Goal: Communication & Community: Share content

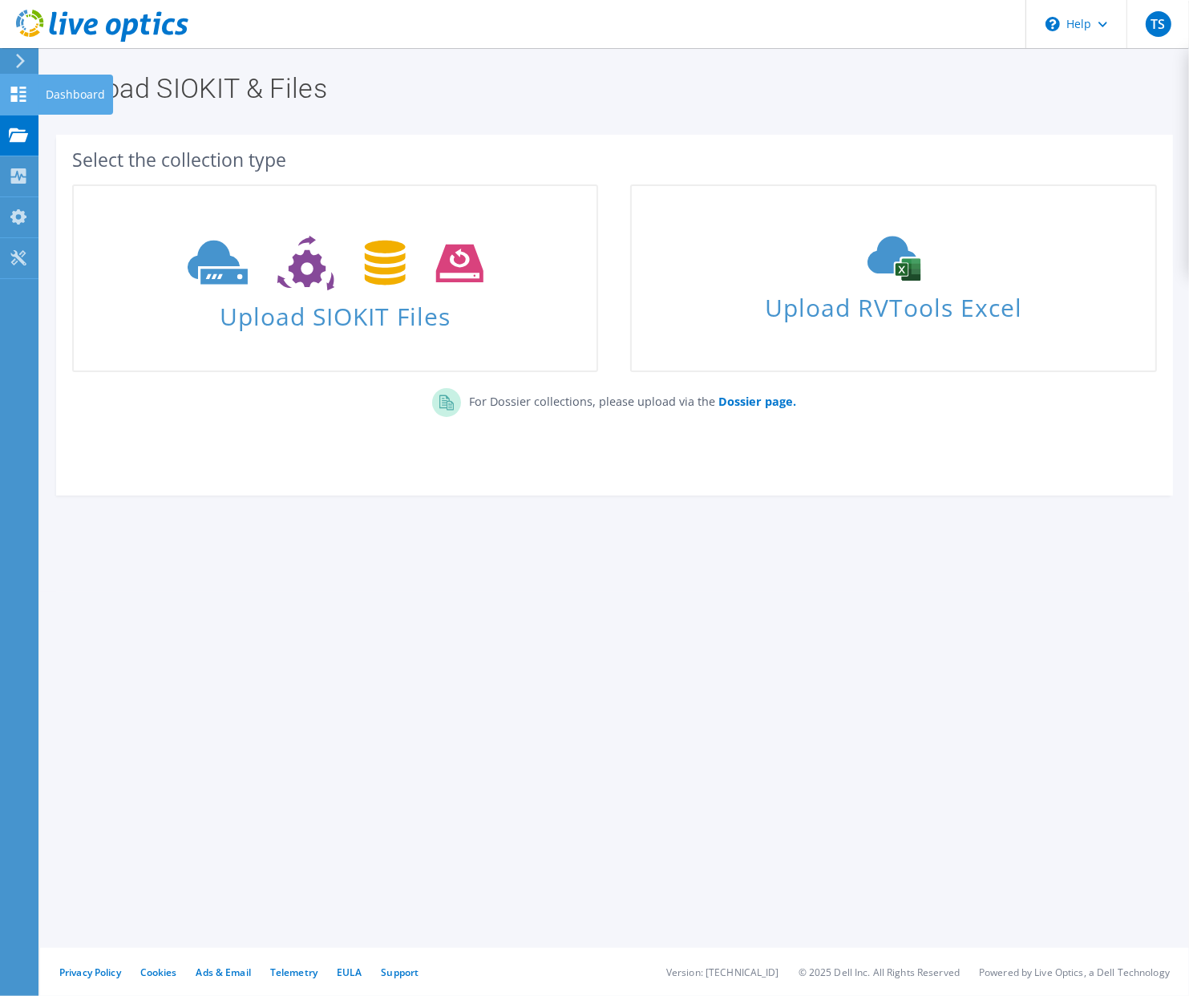
click at [22, 88] on icon at bounding box center [18, 94] width 19 height 15
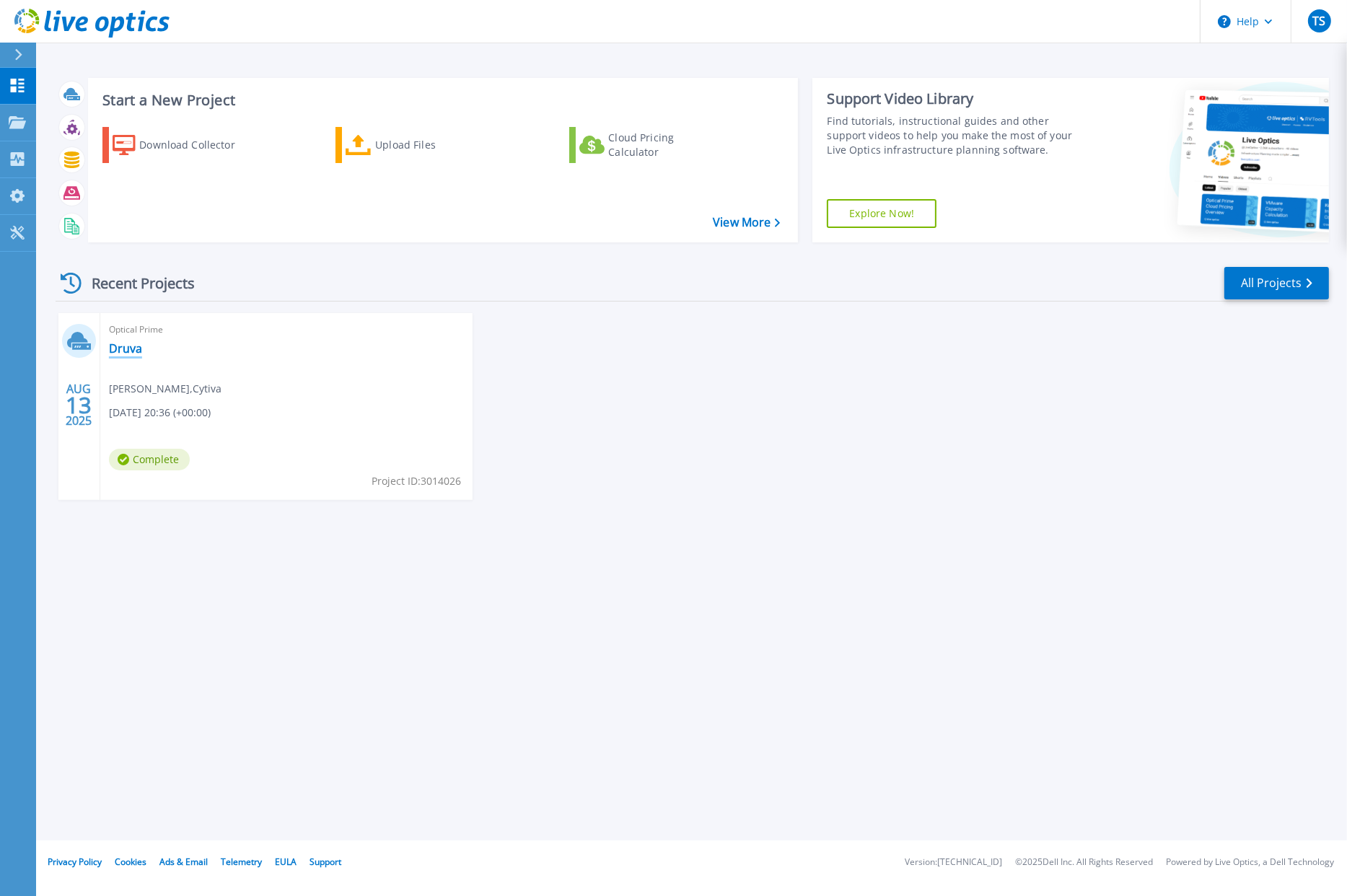
click at [121, 346] on link "Druva" at bounding box center [125, 348] width 33 height 14
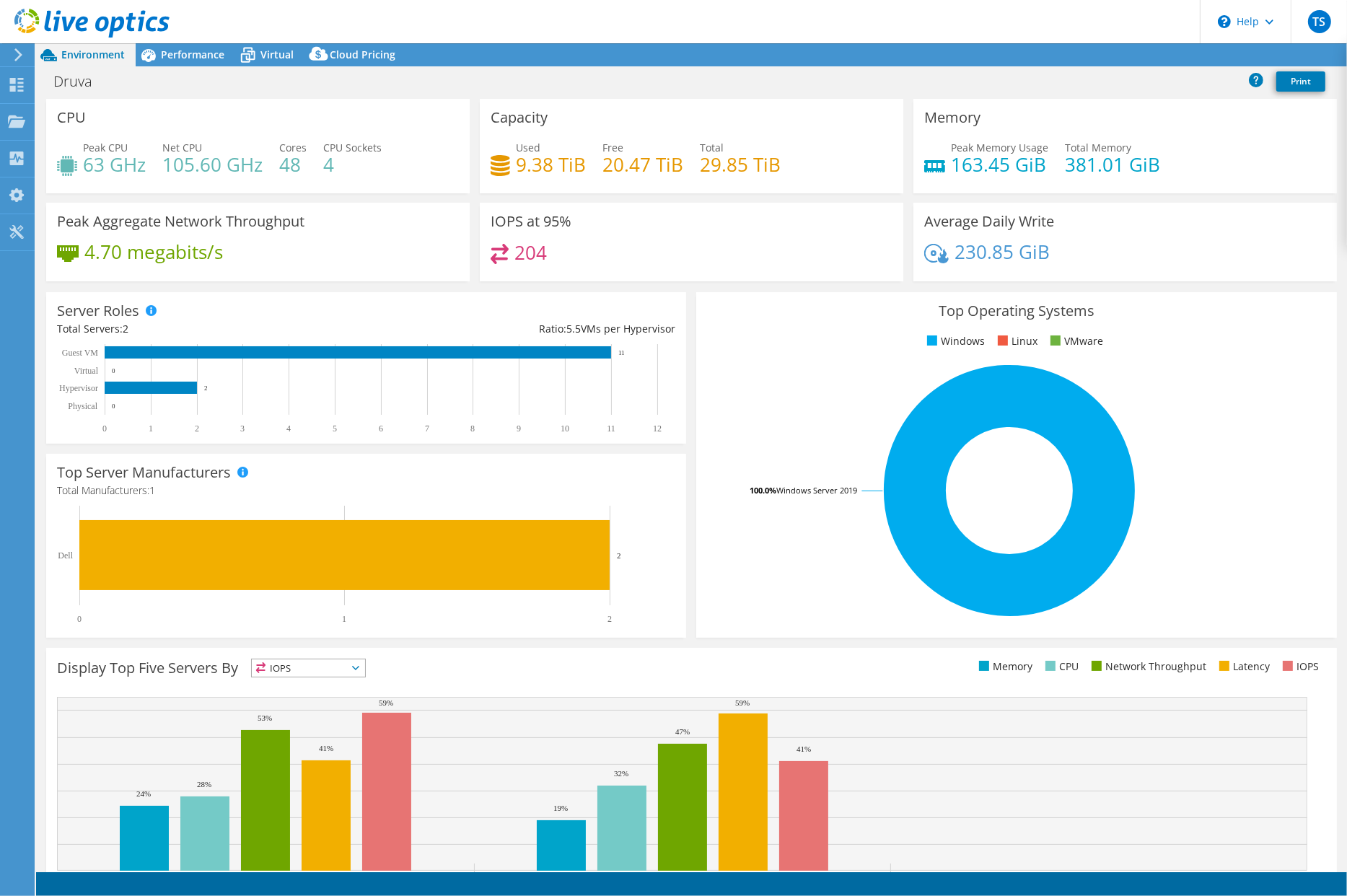
select select "USD"
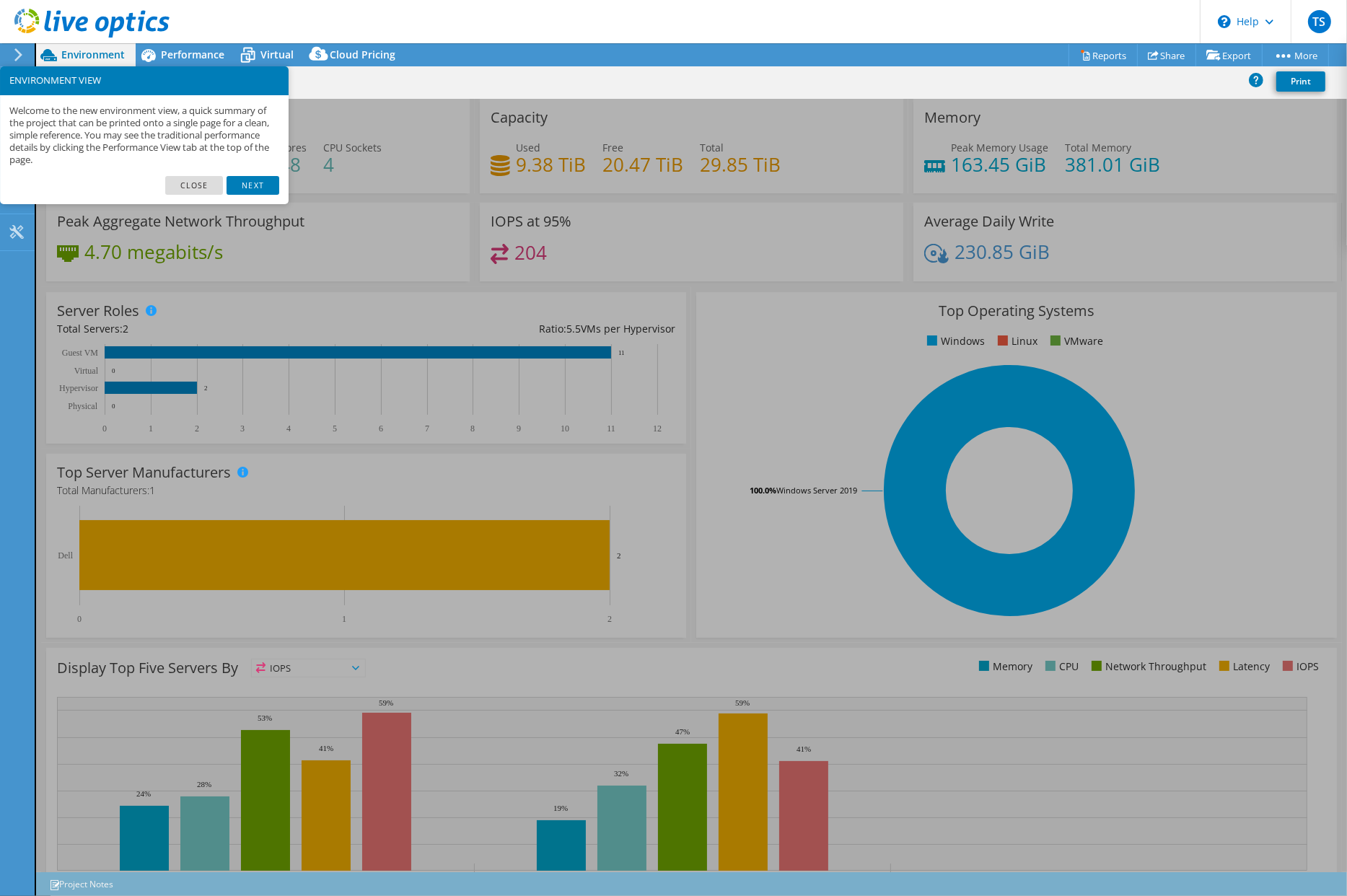
click at [254, 185] on link "Next" at bounding box center [253, 185] width 52 height 19
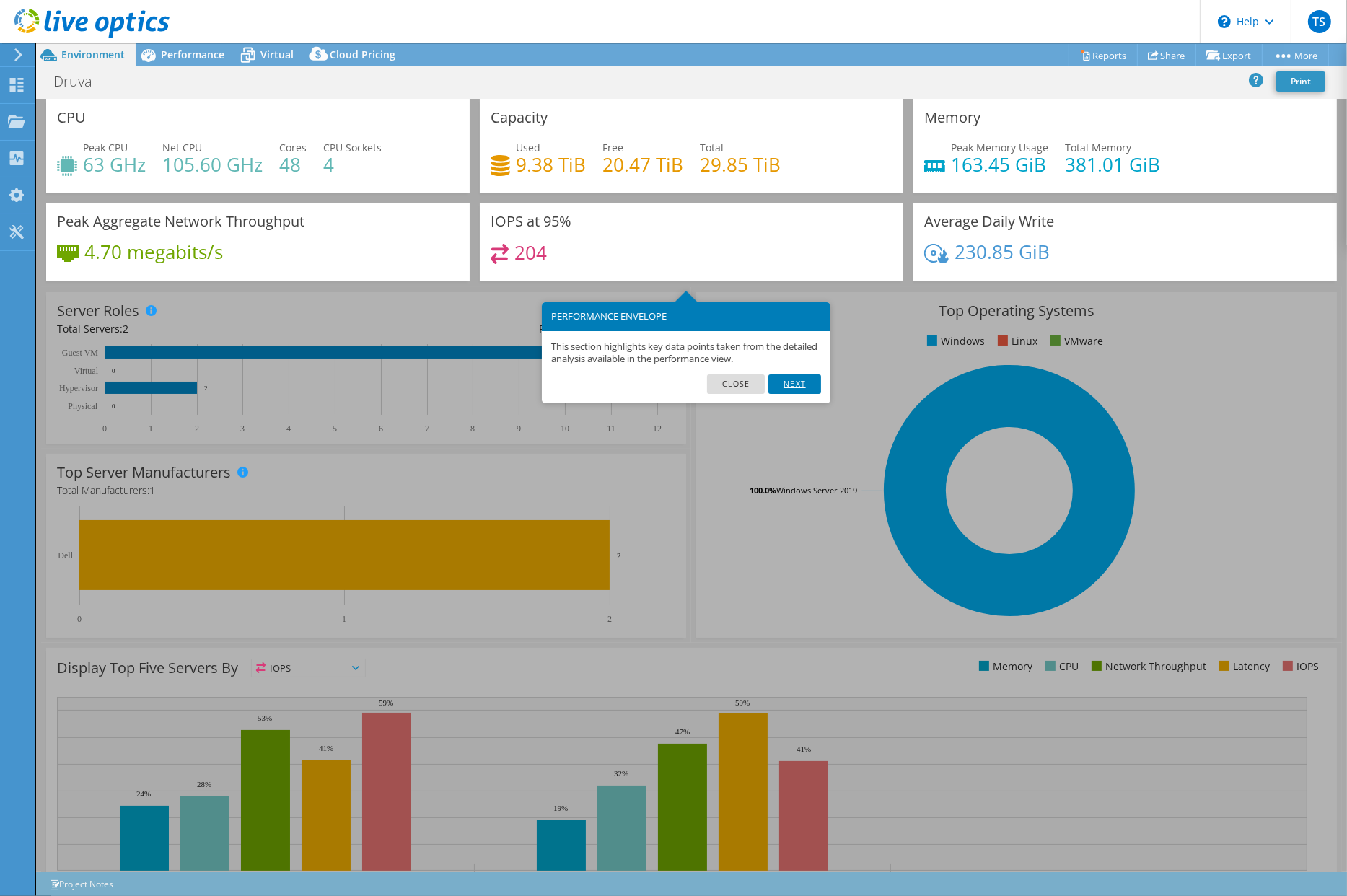
click at [791, 383] on link "Next" at bounding box center [795, 383] width 52 height 19
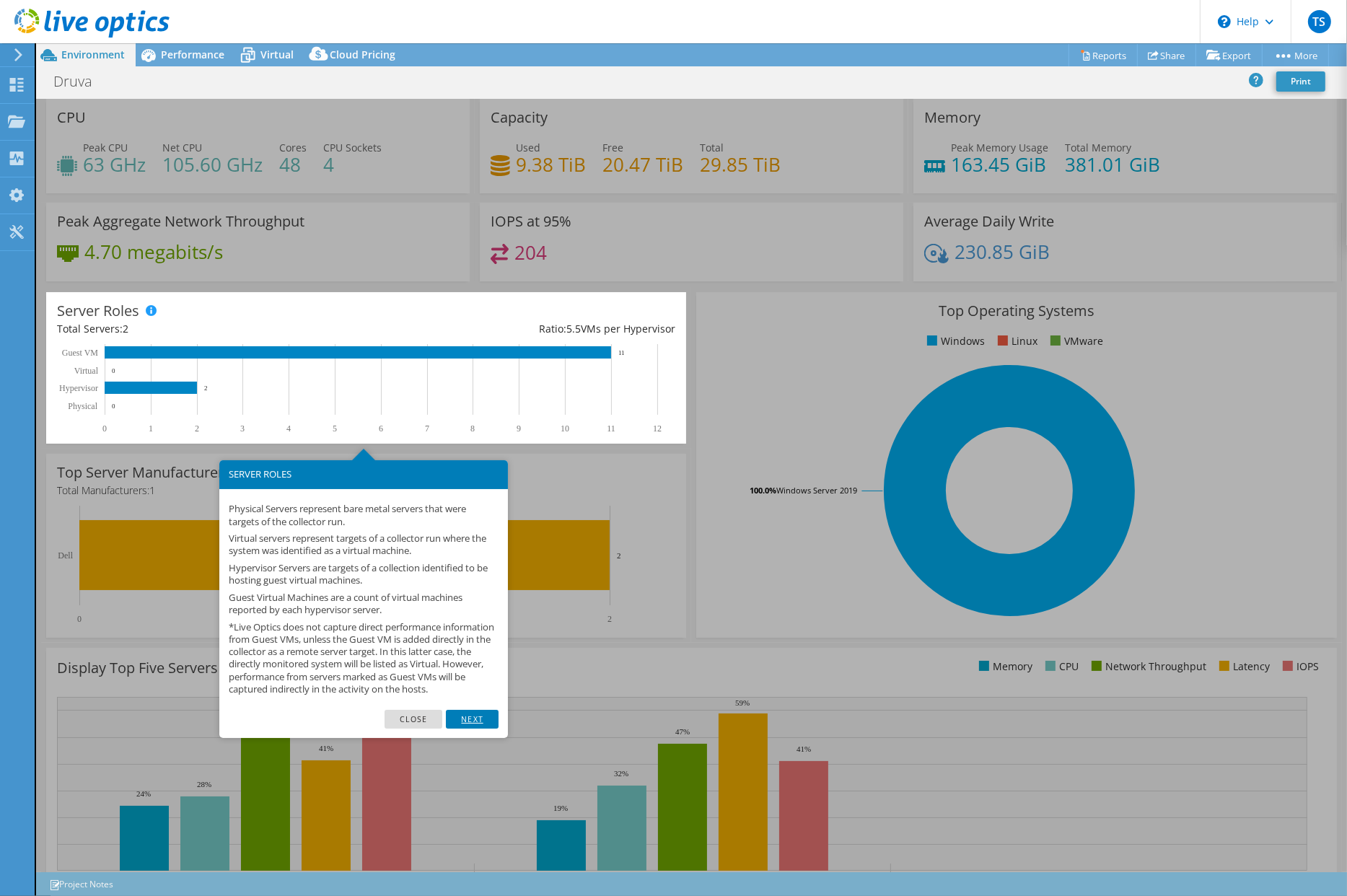
click at [471, 729] on link "Next" at bounding box center [472, 719] width 52 height 19
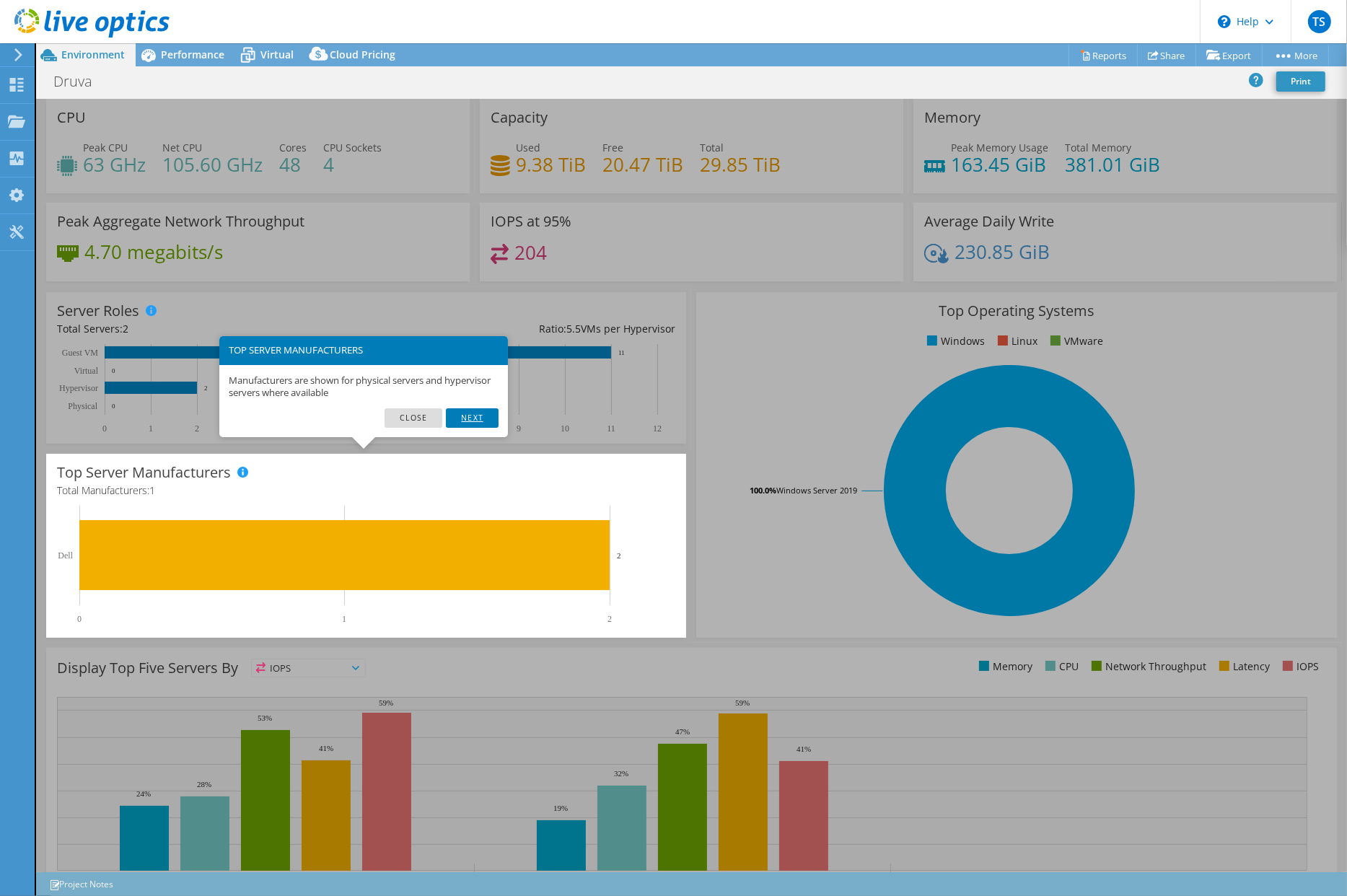
click at [473, 417] on link "Next" at bounding box center [472, 417] width 52 height 19
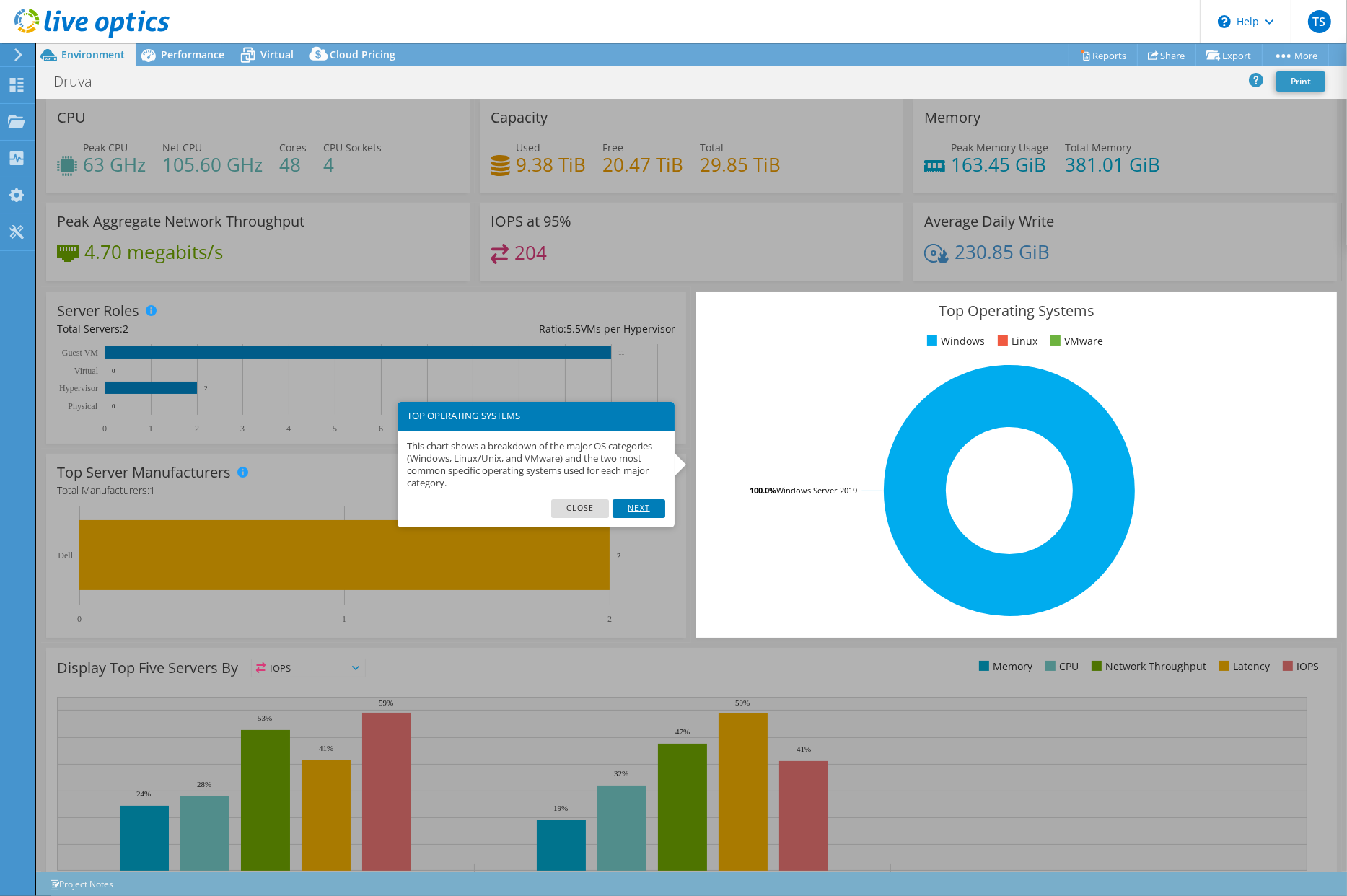
click at [632, 508] on link "Next" at bounding box center [639, 508] width 52 height 19
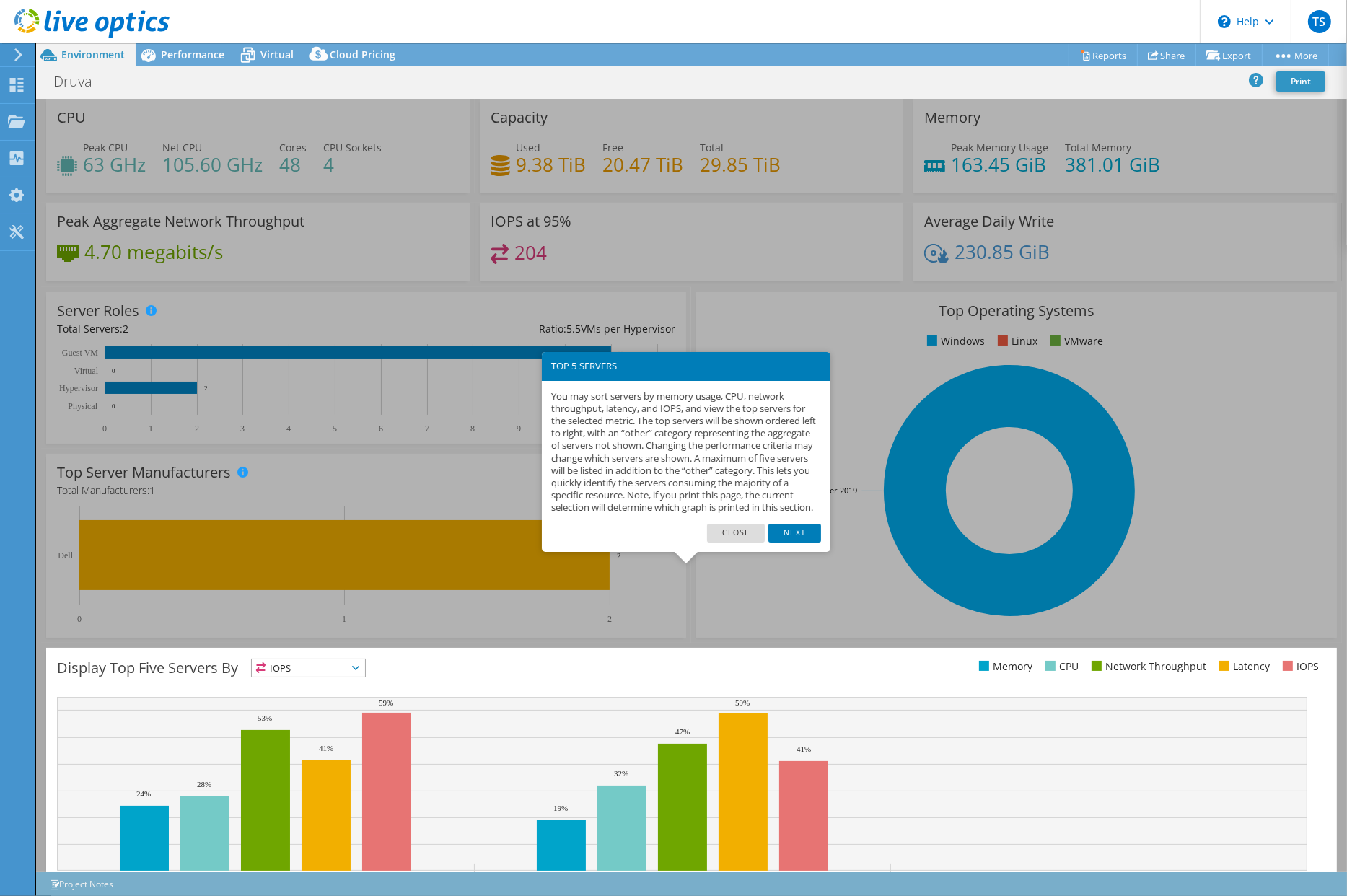
scroll to position [67, 0]
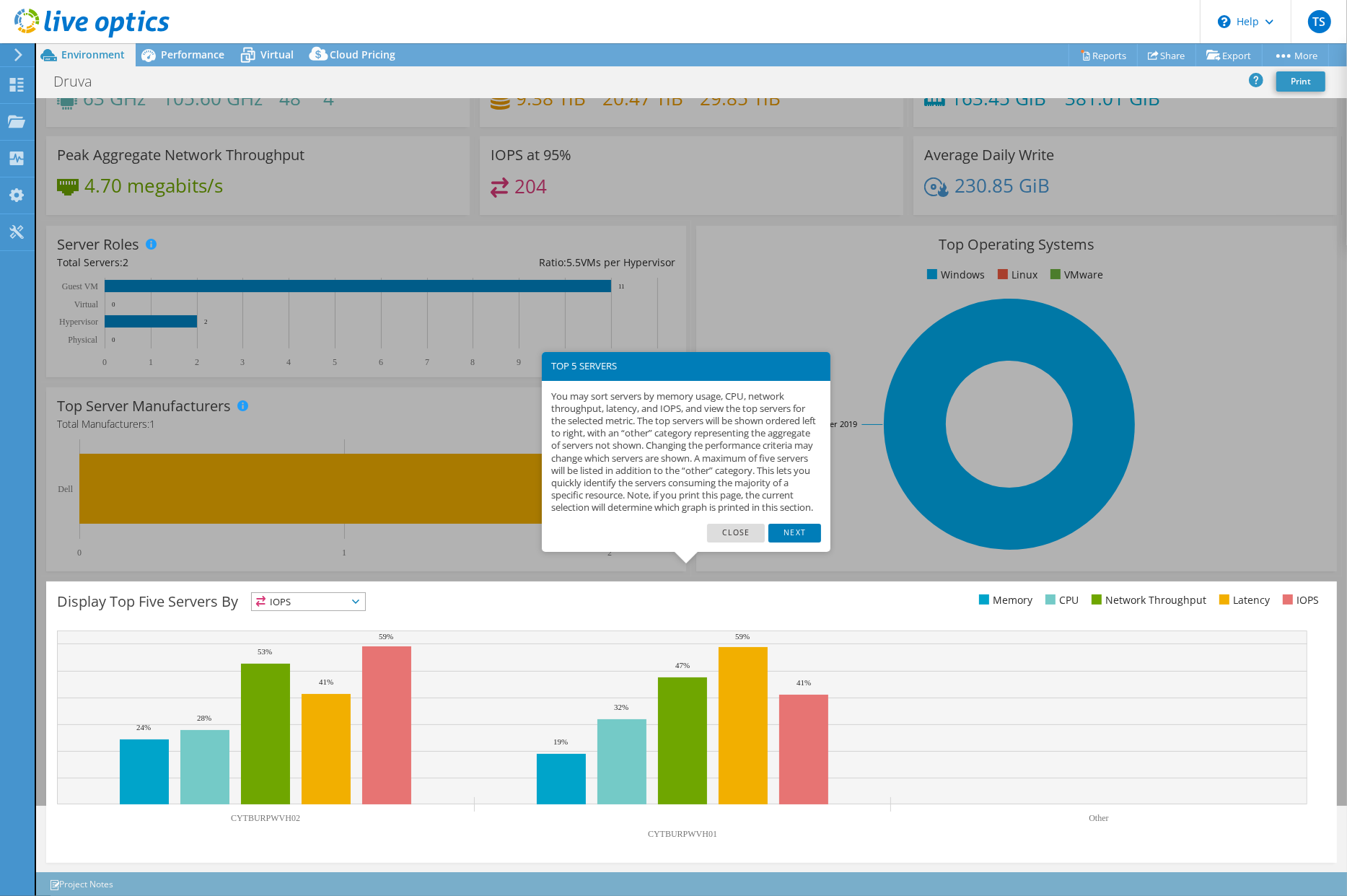
click at [685, 705] on div "Display Top Five Servers By IOPS IOPS" at bounding box center [691, 721] width 1291 height 282
click at [795, 541] on link "Next" at bounding box center [795, 533] width 52 height 19
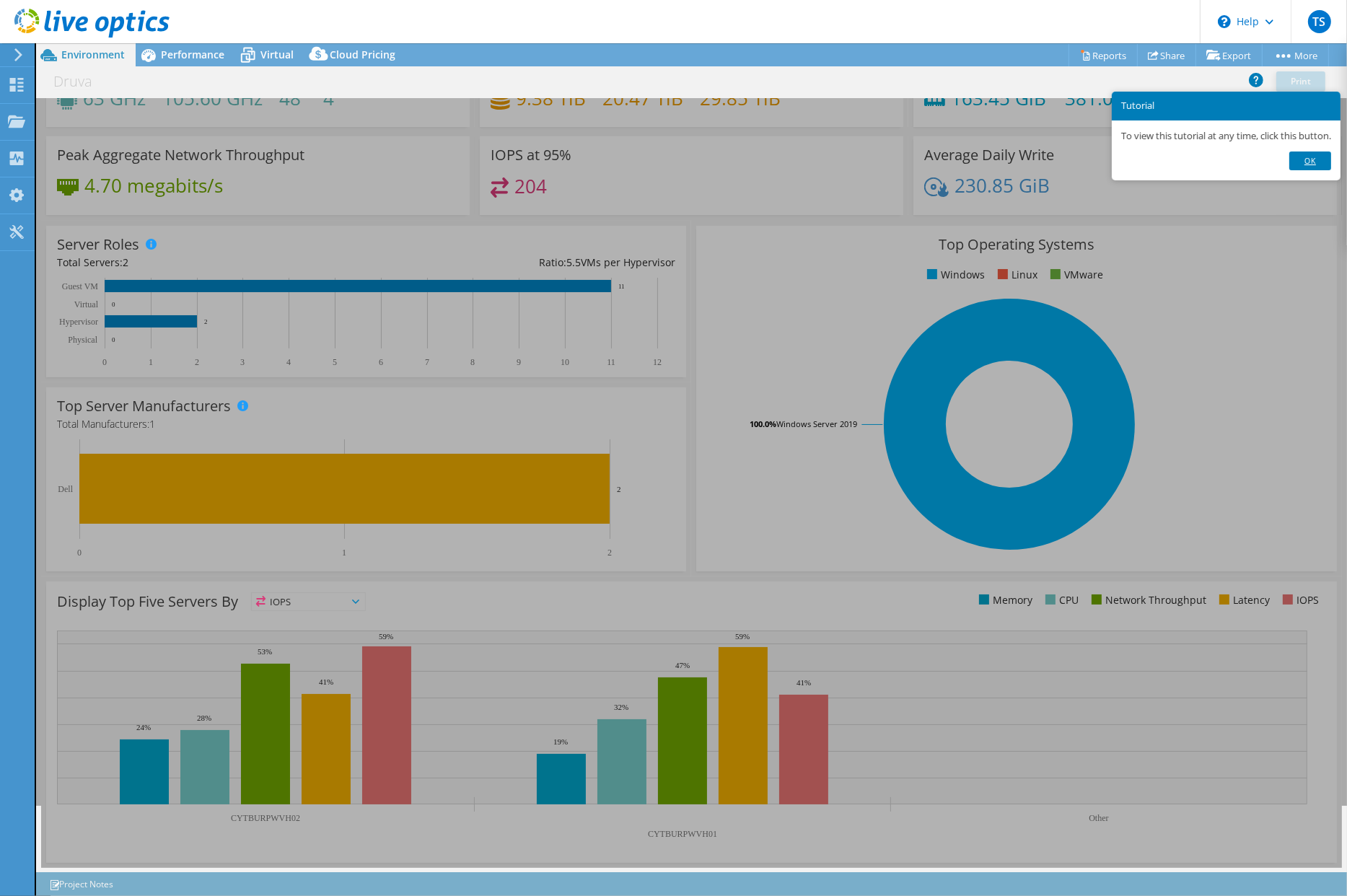
click at [1309, 166] on link "Ok" at bounding box center [1310, 160] width 42 height 19
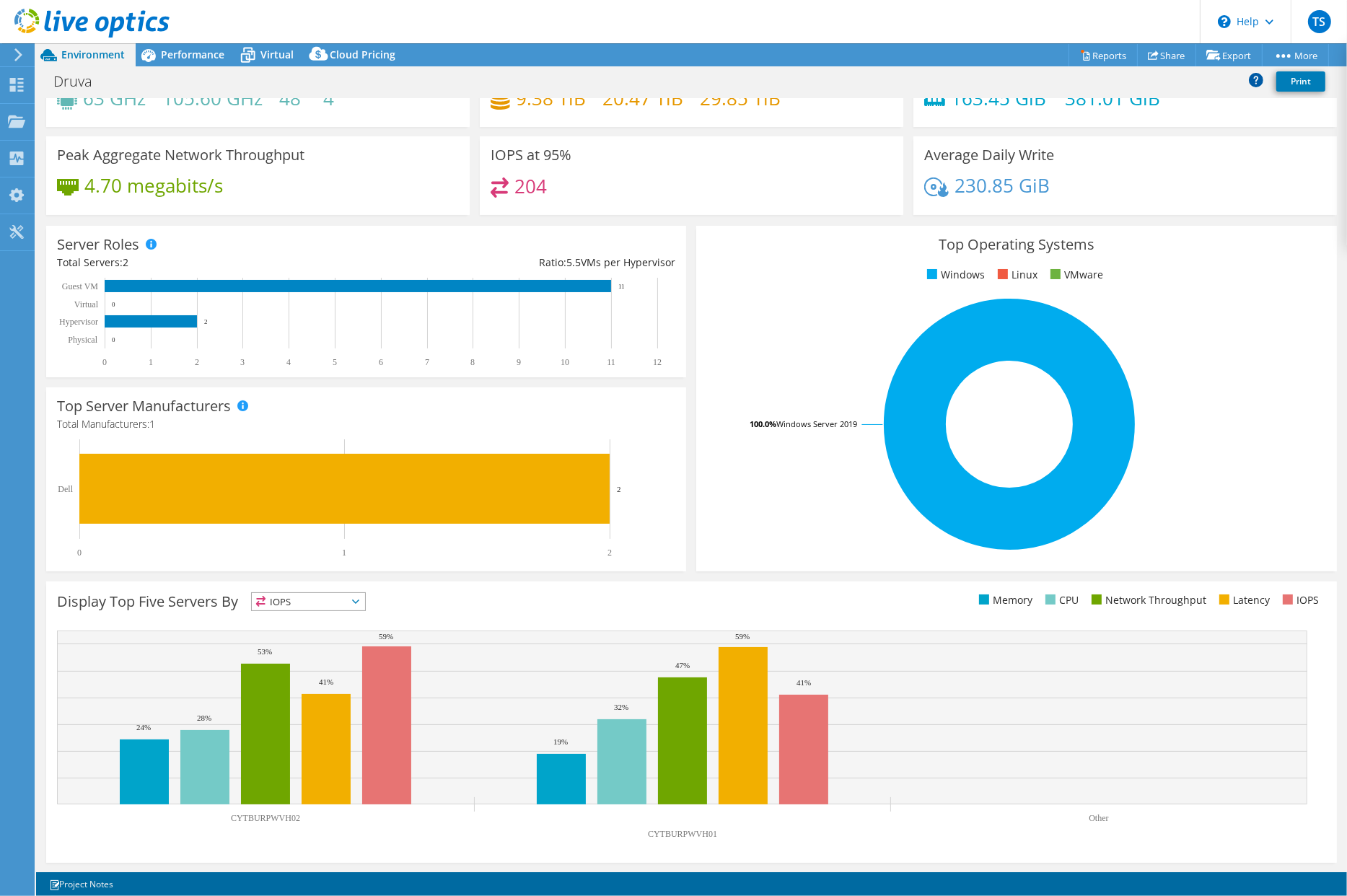
click at [1256, 82] on icon at bounding box center [1256, 79] width 14 height 14
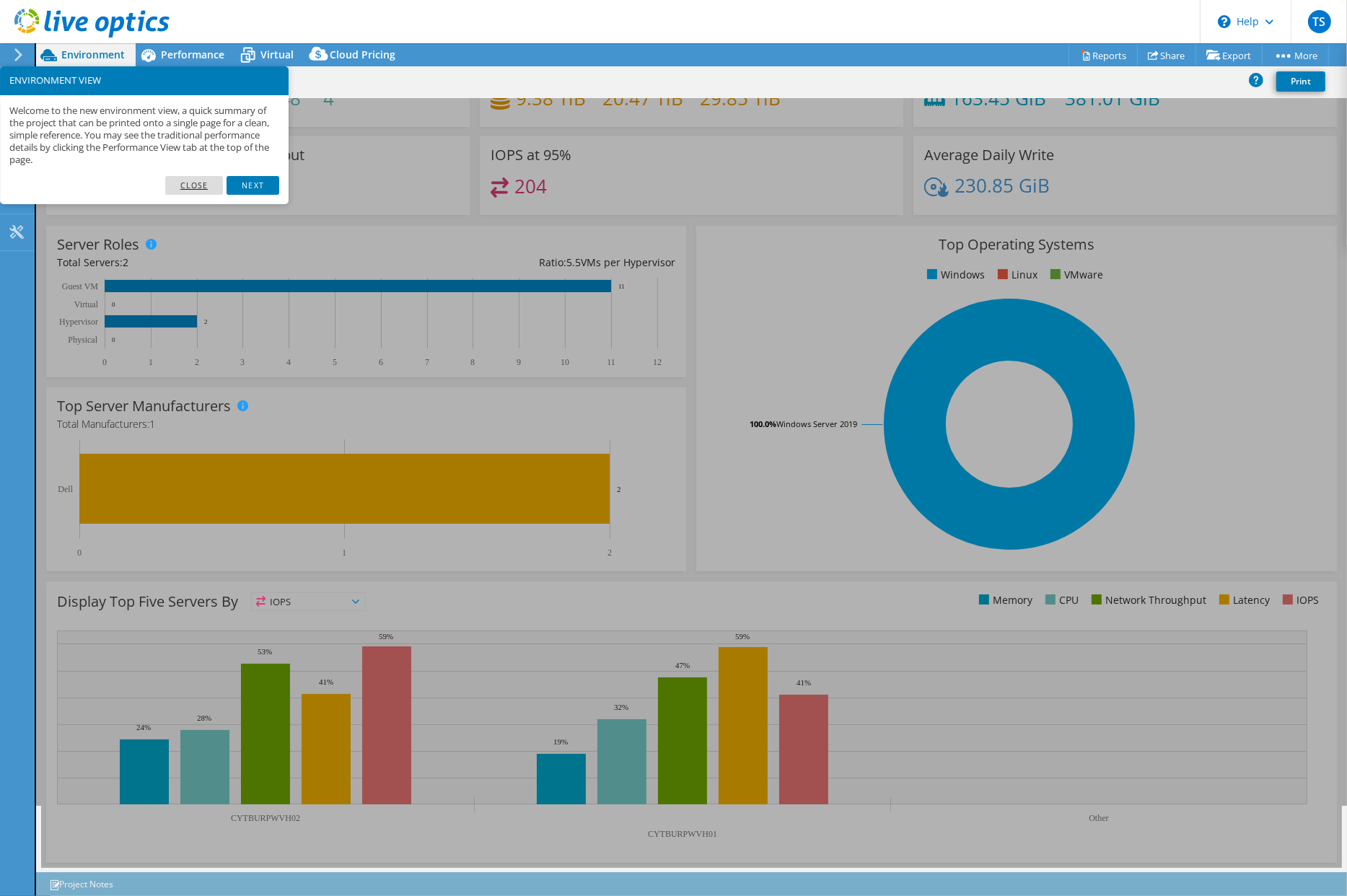
click at [199, 187] on link "Close" at bounding box center [194, 185] width 58 height 19
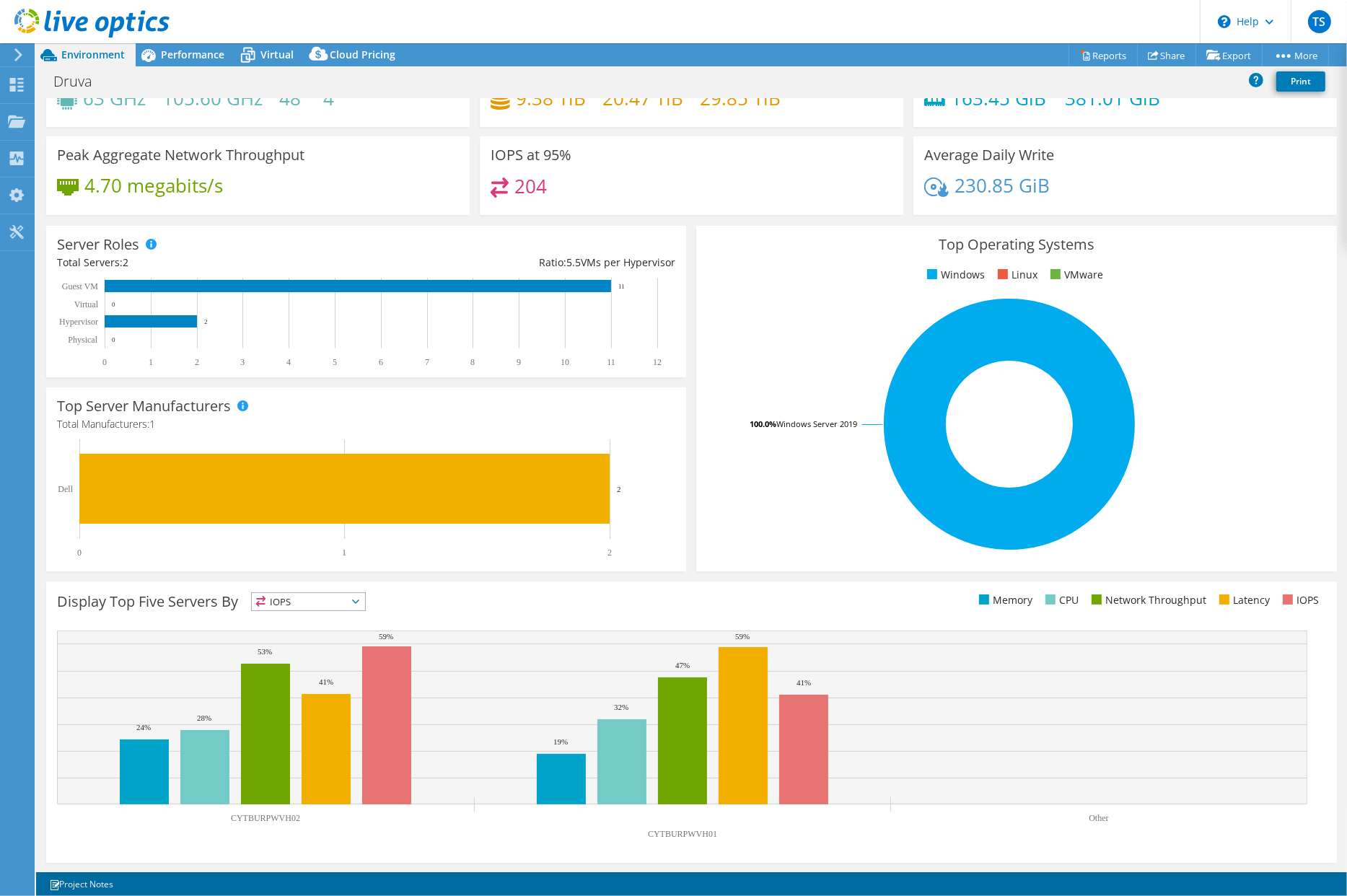
scroll to position [0, 0]
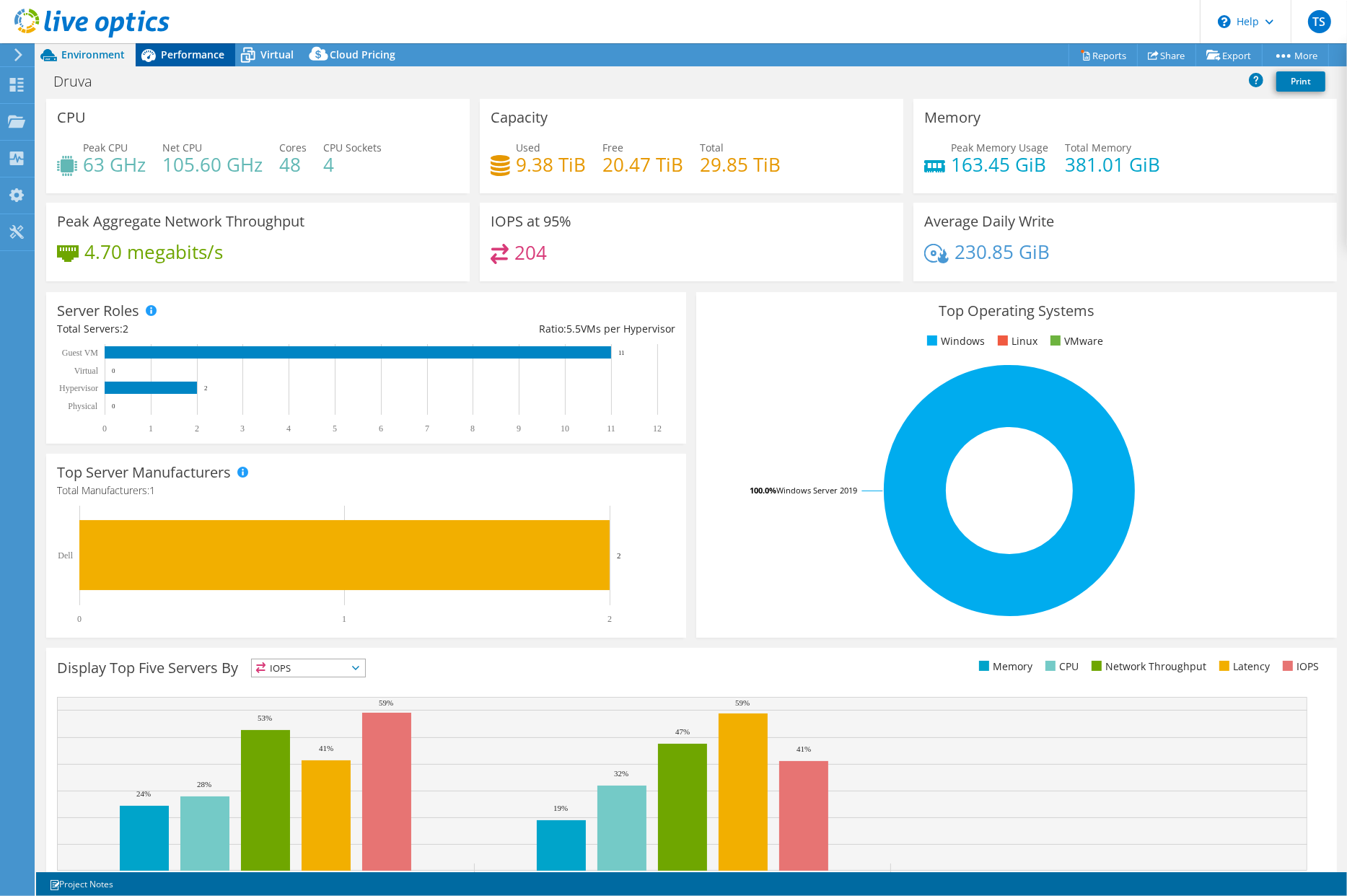
click at [198, 57] on span "Performance" at bounding box center [193, 54] width 64 height 13
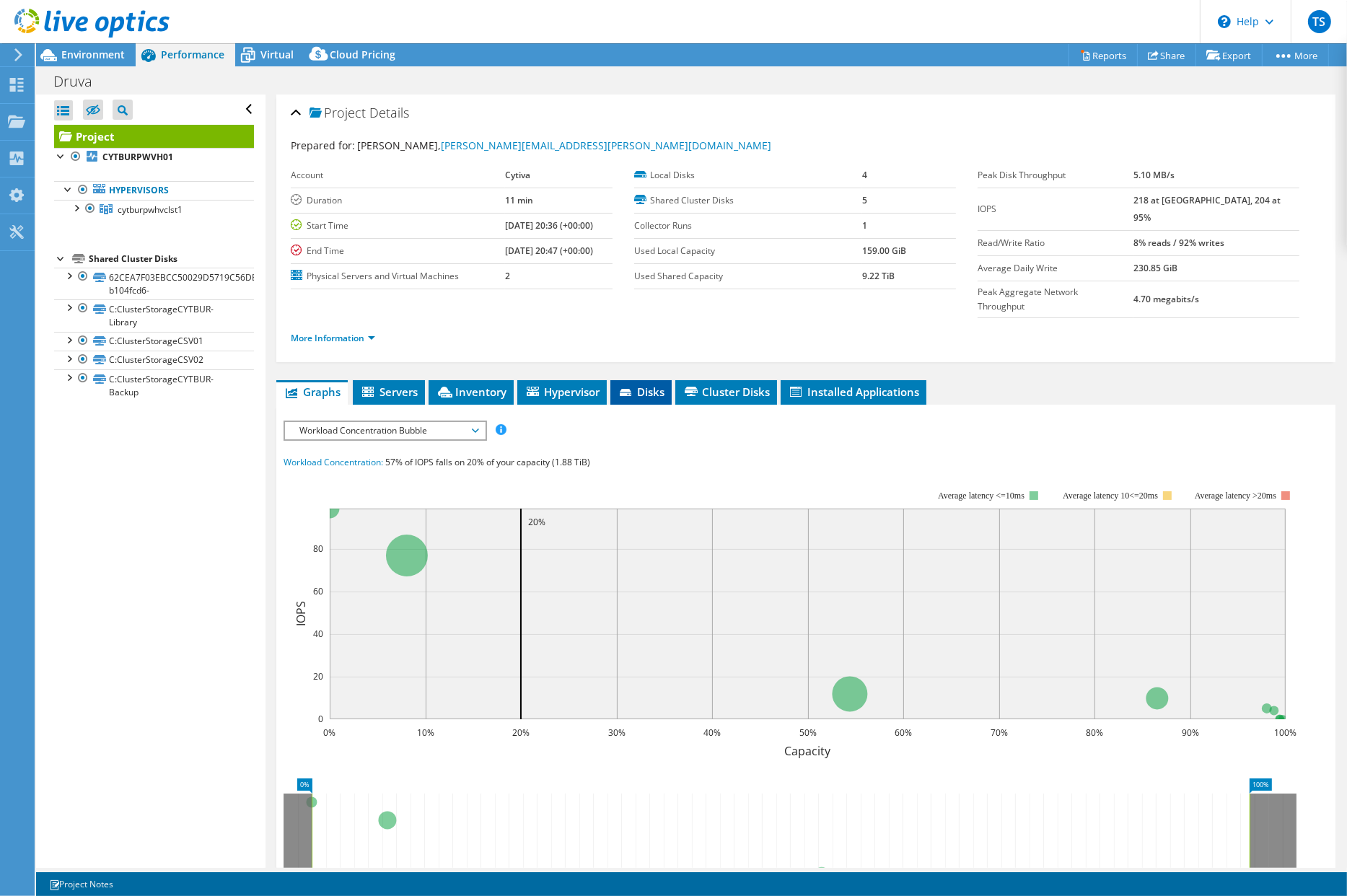
click at [651, 384] on span "Disks" at bounding box center [641, 391] width 47 height 14
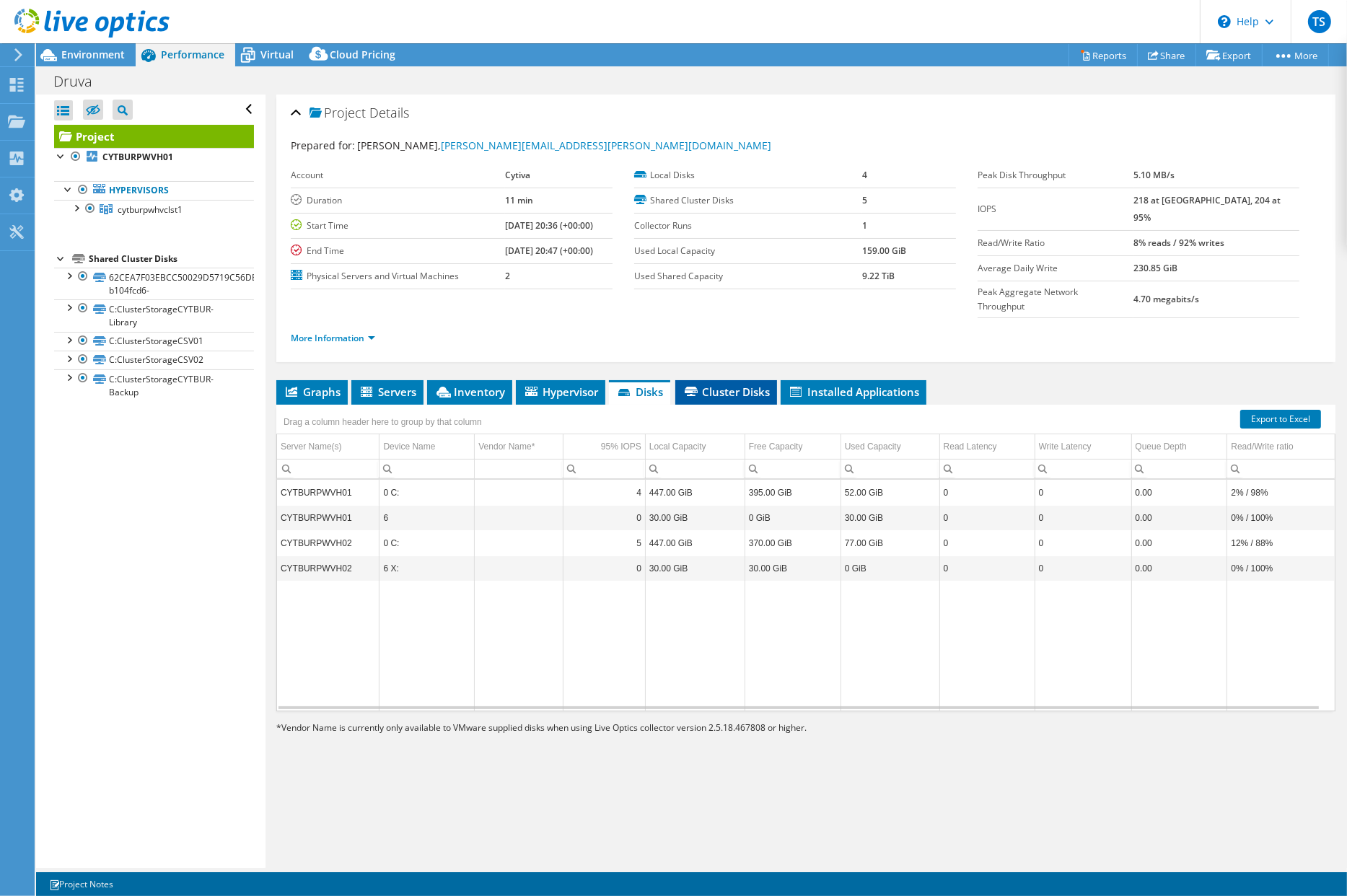
click at [732, 384] on span "Cluster Disks" at bounding box center [726, 391] width 87 height 14
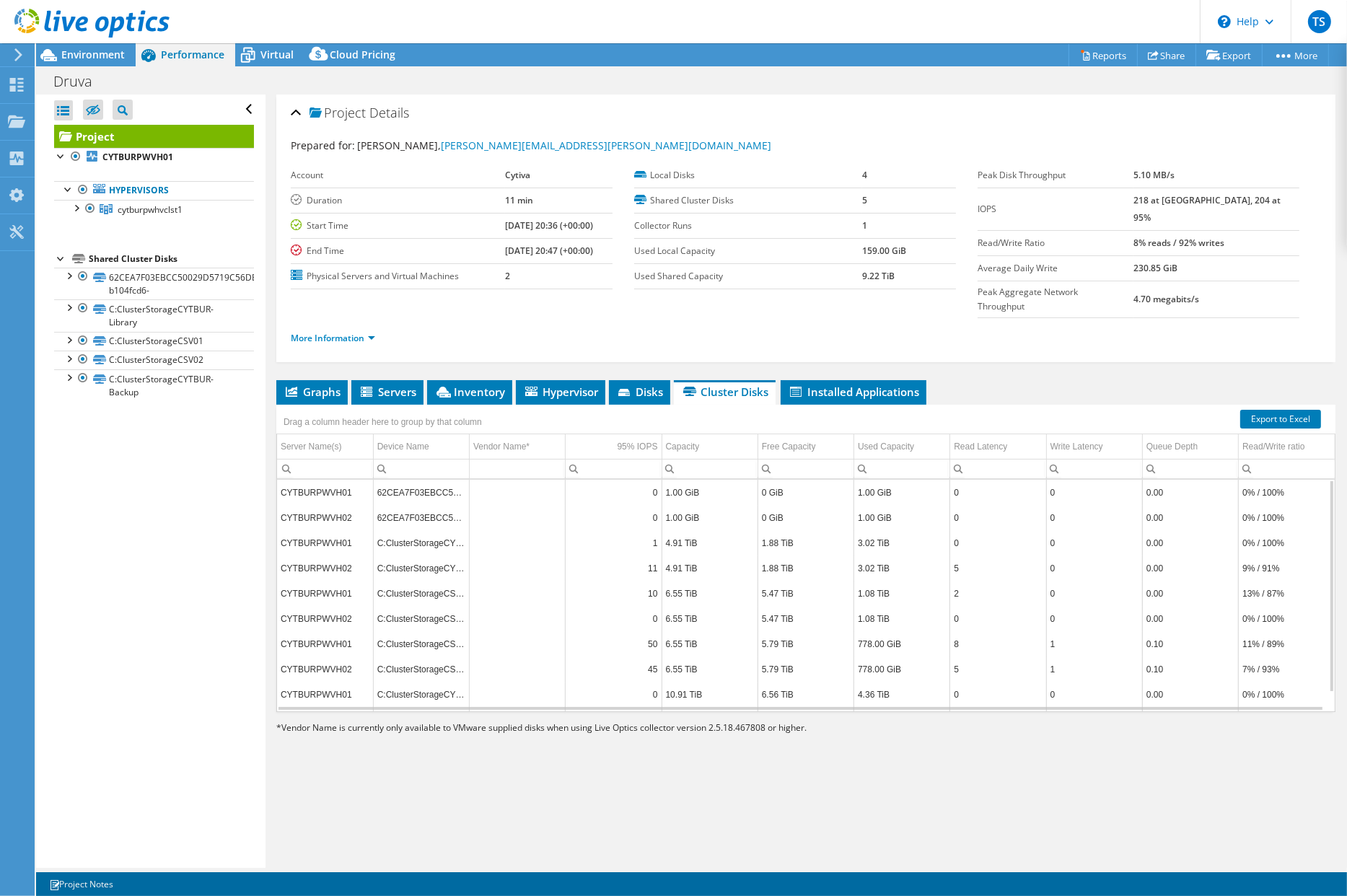
scroll to position [20, 0]
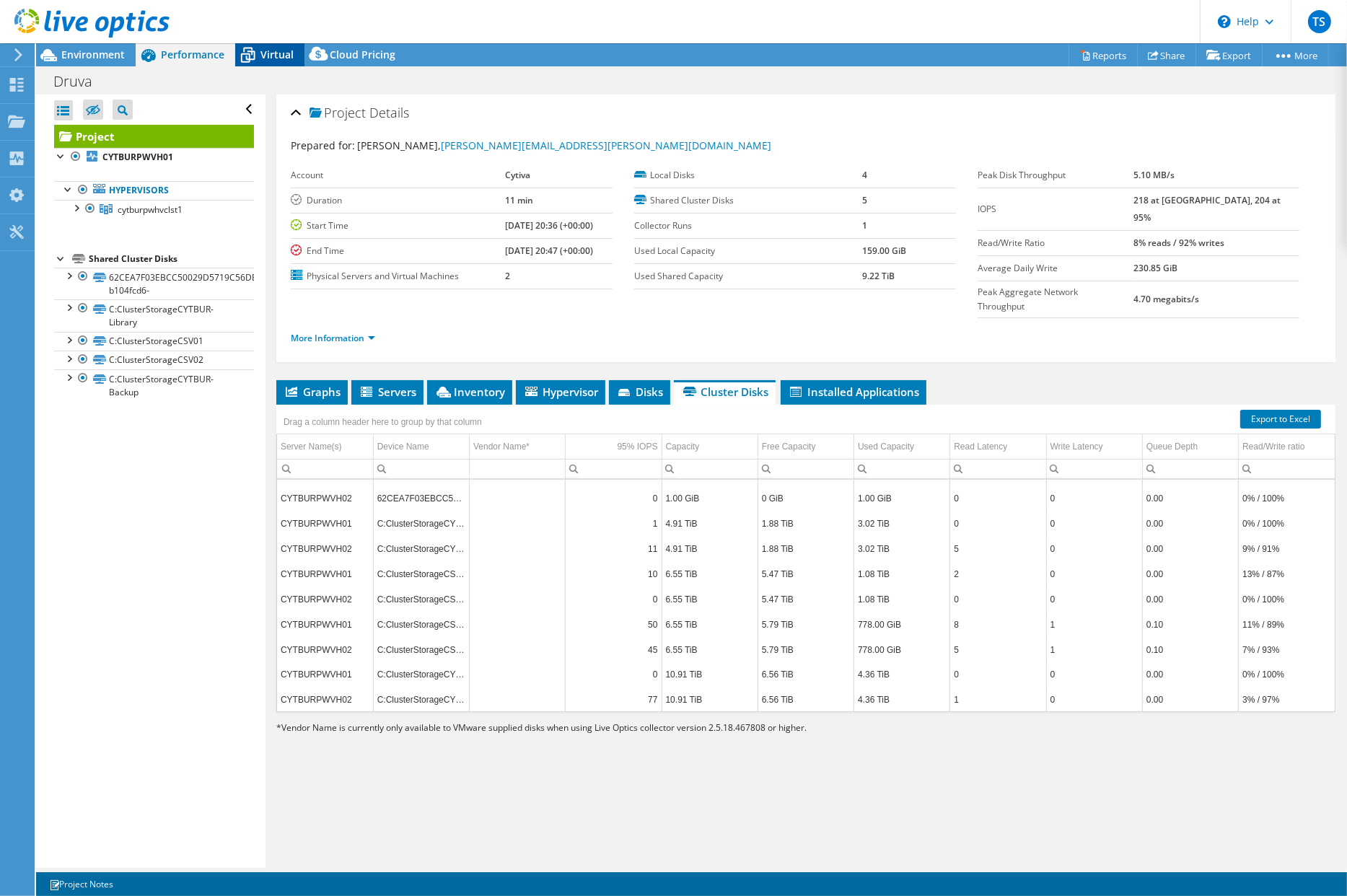
click at [273, 57] on span "Virtual" at bounding box center [276, 54] width 33 height 13
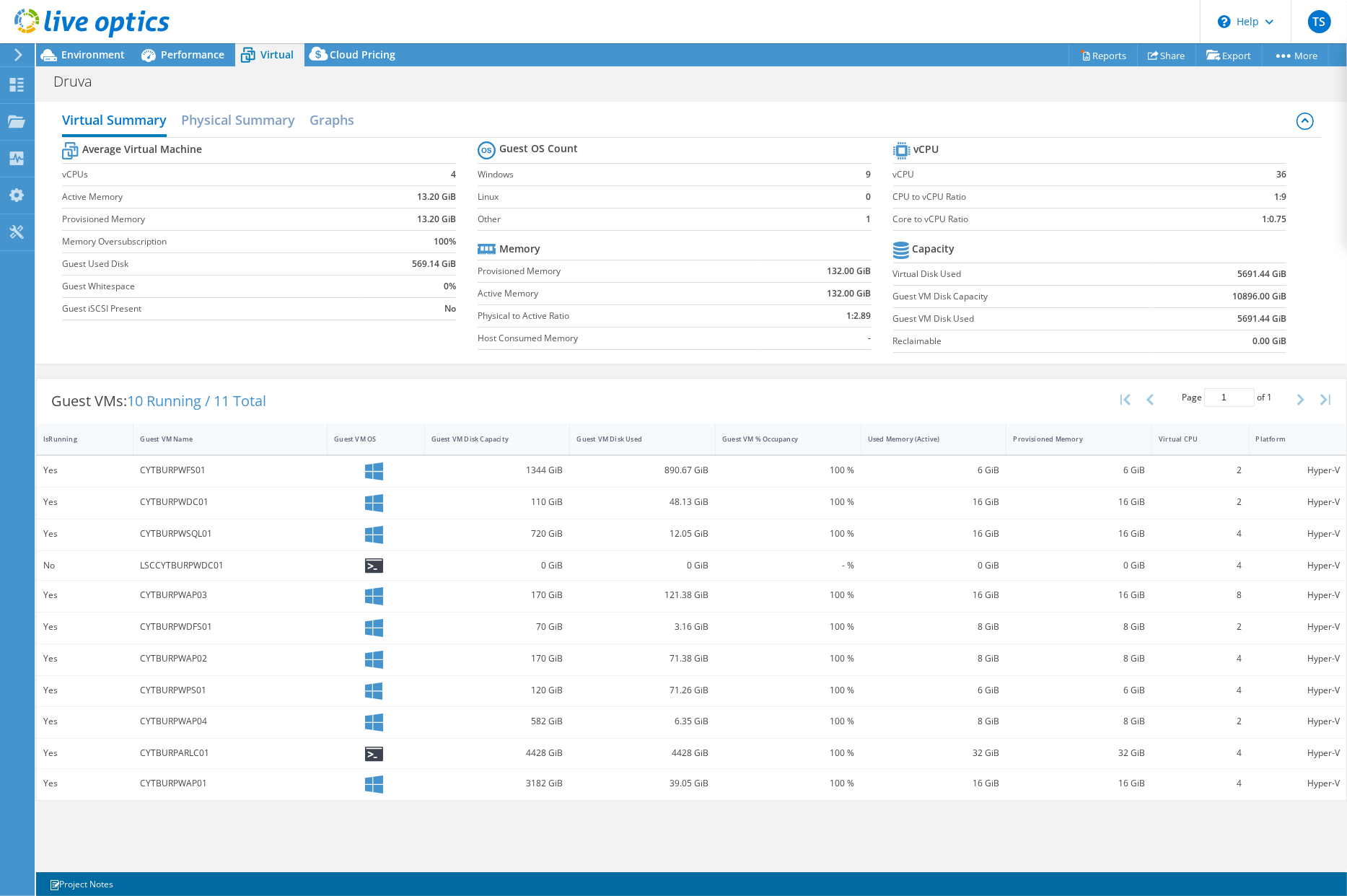
click at [370, 564] on icon at bounding box center [374, 566] width 18 height 15
click at [374, 754] on icon at bounding box center [374, 754] width 18 height 15
click at [84, 58] on span "Environment" at bounding box center [93, 54] width 64 height 13
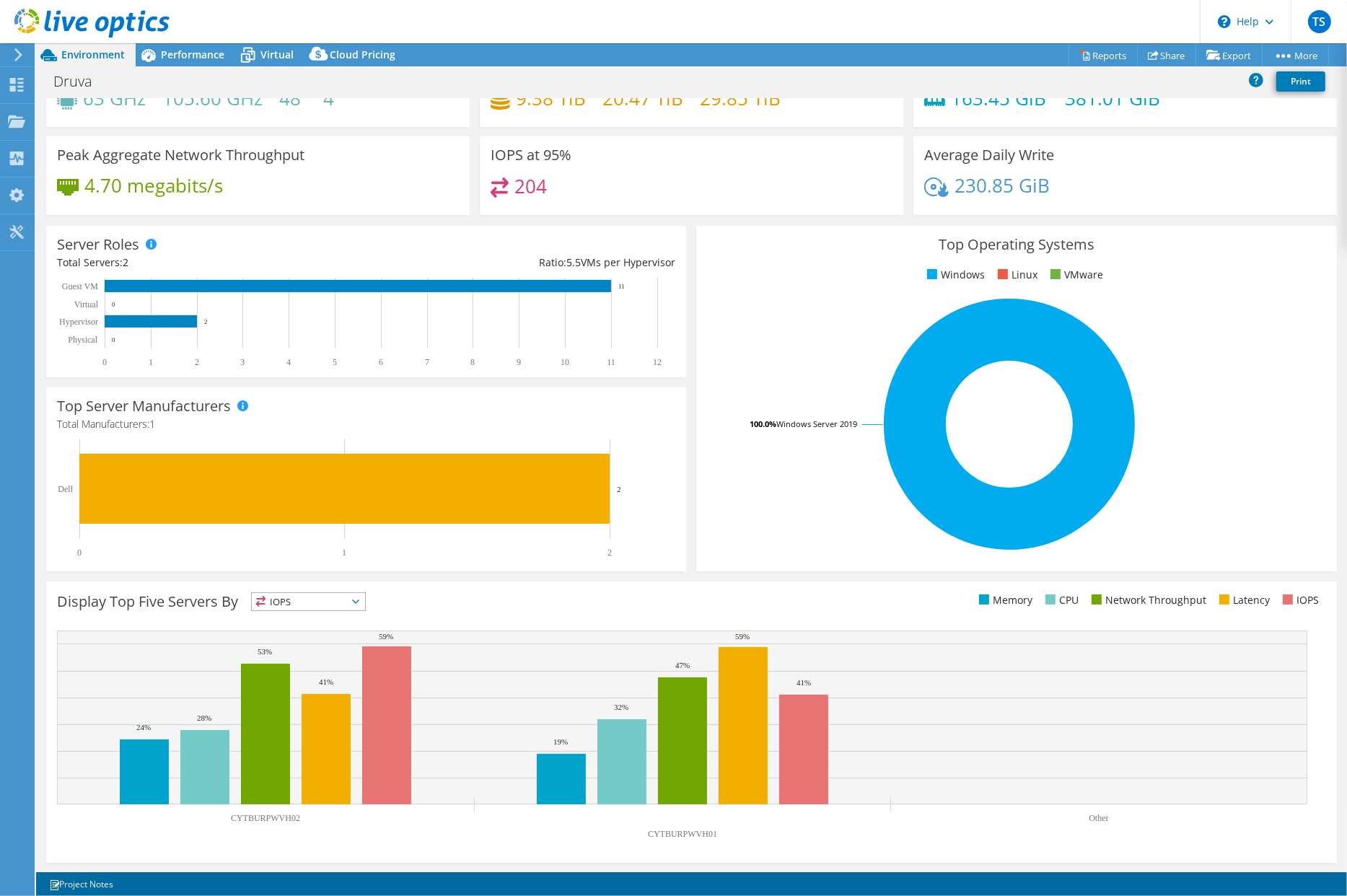
scroll to position [0, 0]
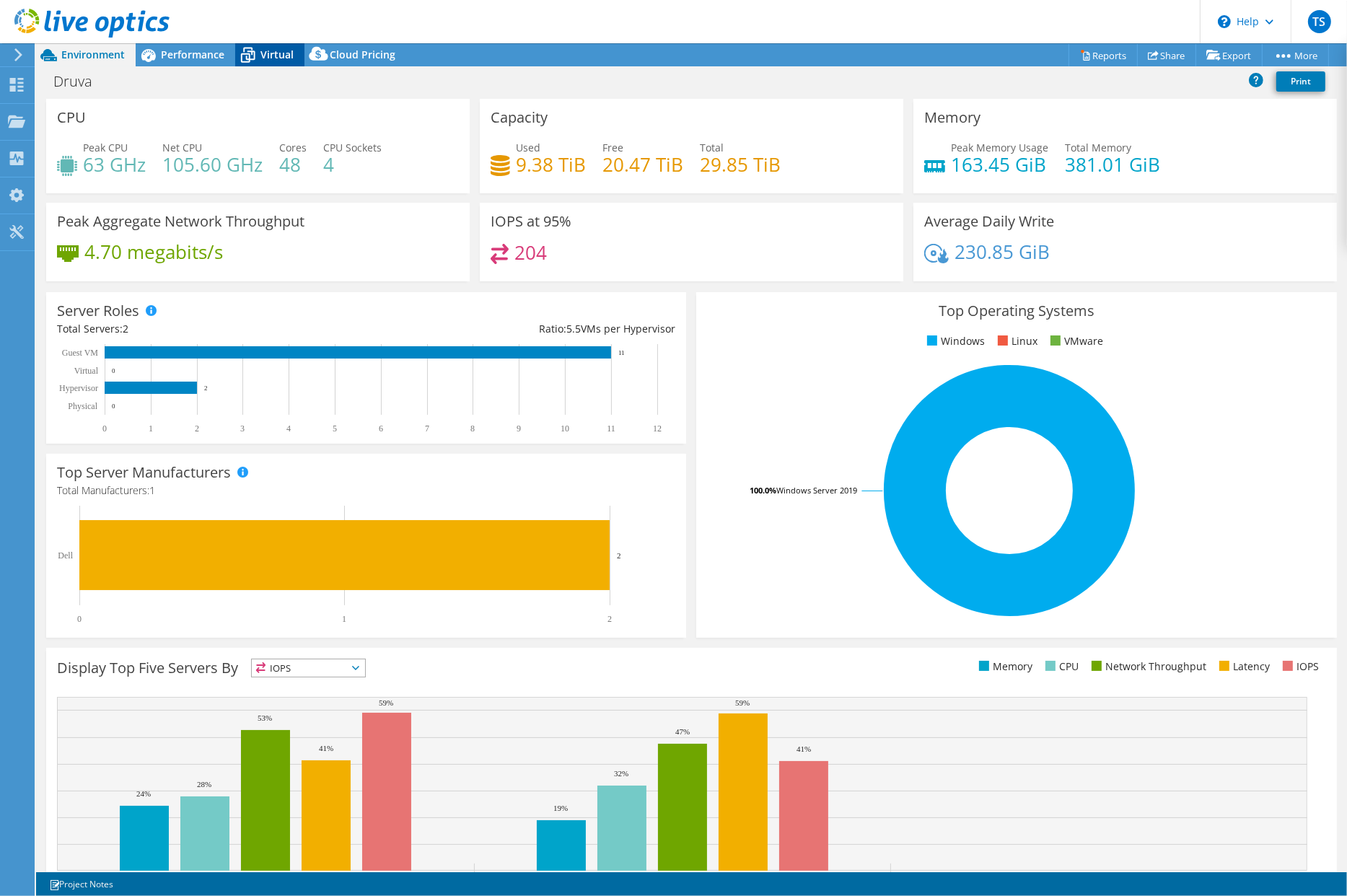
click at [270, 50] on span "Virtual" at bounding box center [276, 54] width 33 height 13
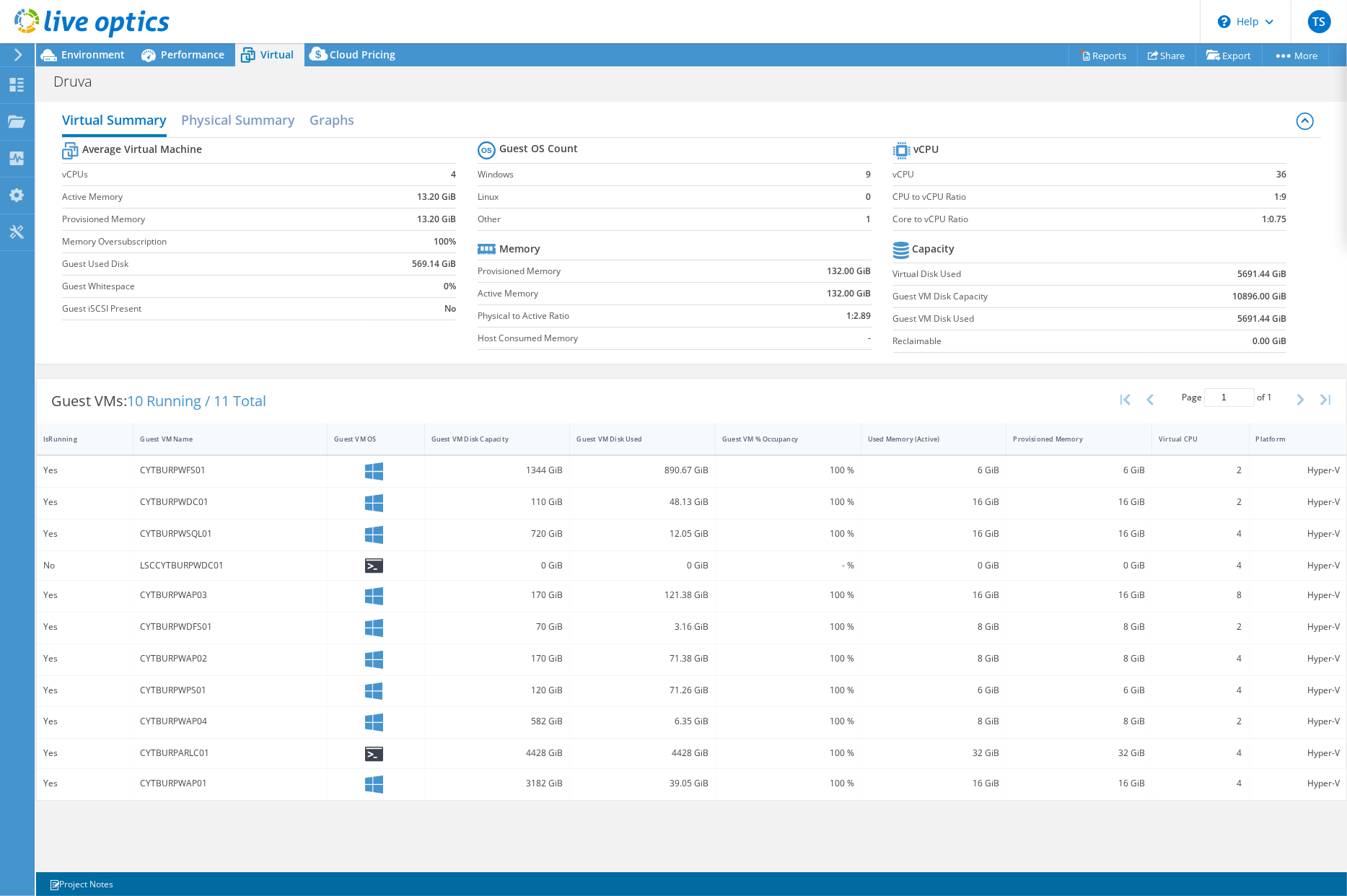
click at [372, 753] on icon at bounding box center [374, 754] width 18 height 15
click at [372, 754] on icon at bounding box center [374, 754] width 18 height 15
drag, startPoint x: 372, startPoint y: 754, endPoint x: 432, endPoint y: 786, distance: 68.0
click at [432, 786] on div "3182 GiB" at bounding box center [498, 784] width 132 height 16
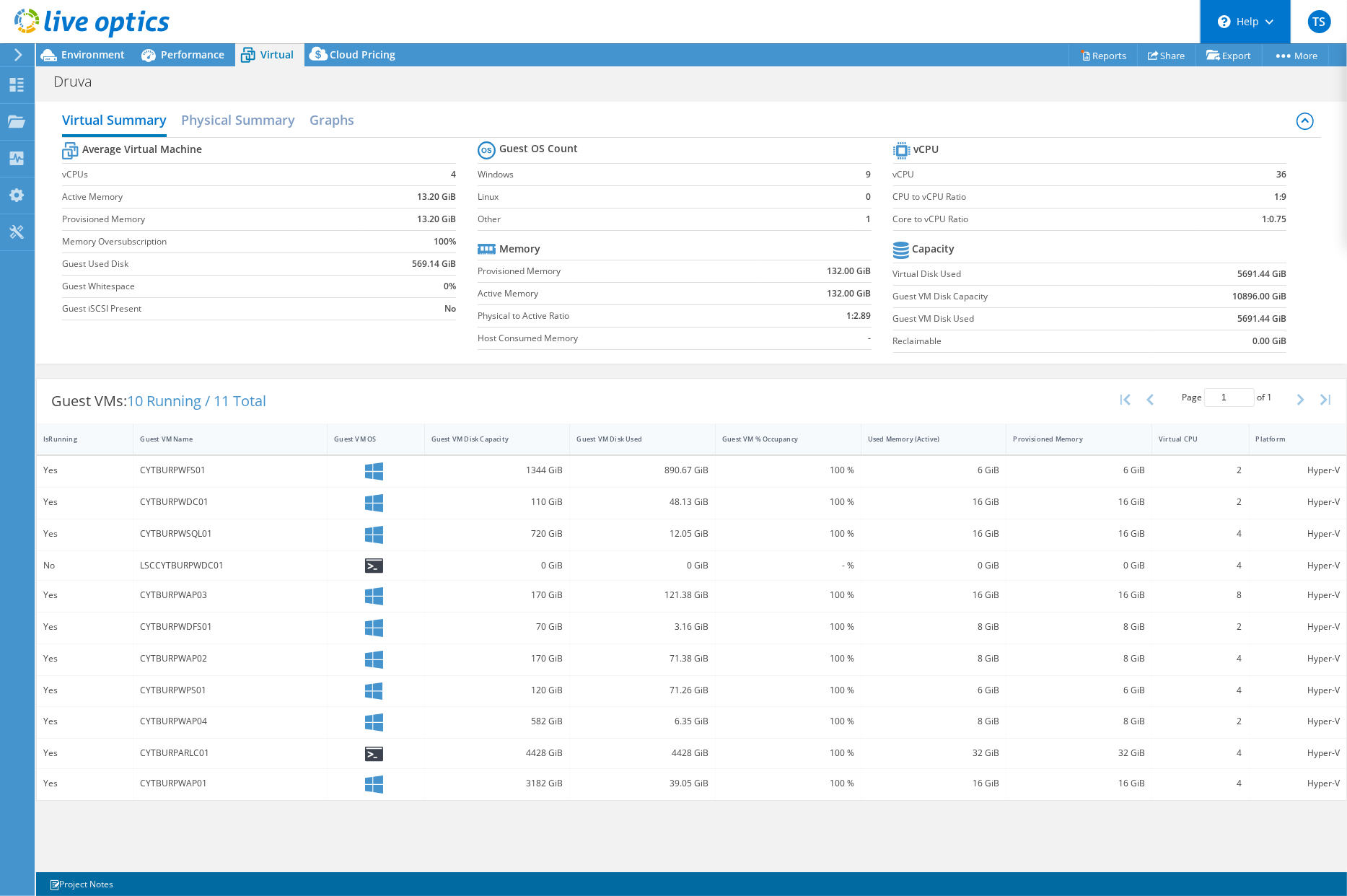
scroll to position [20, 0]
click at [85, 55] on span "Environment" at bounding box center [93, 54] width 64 height 13
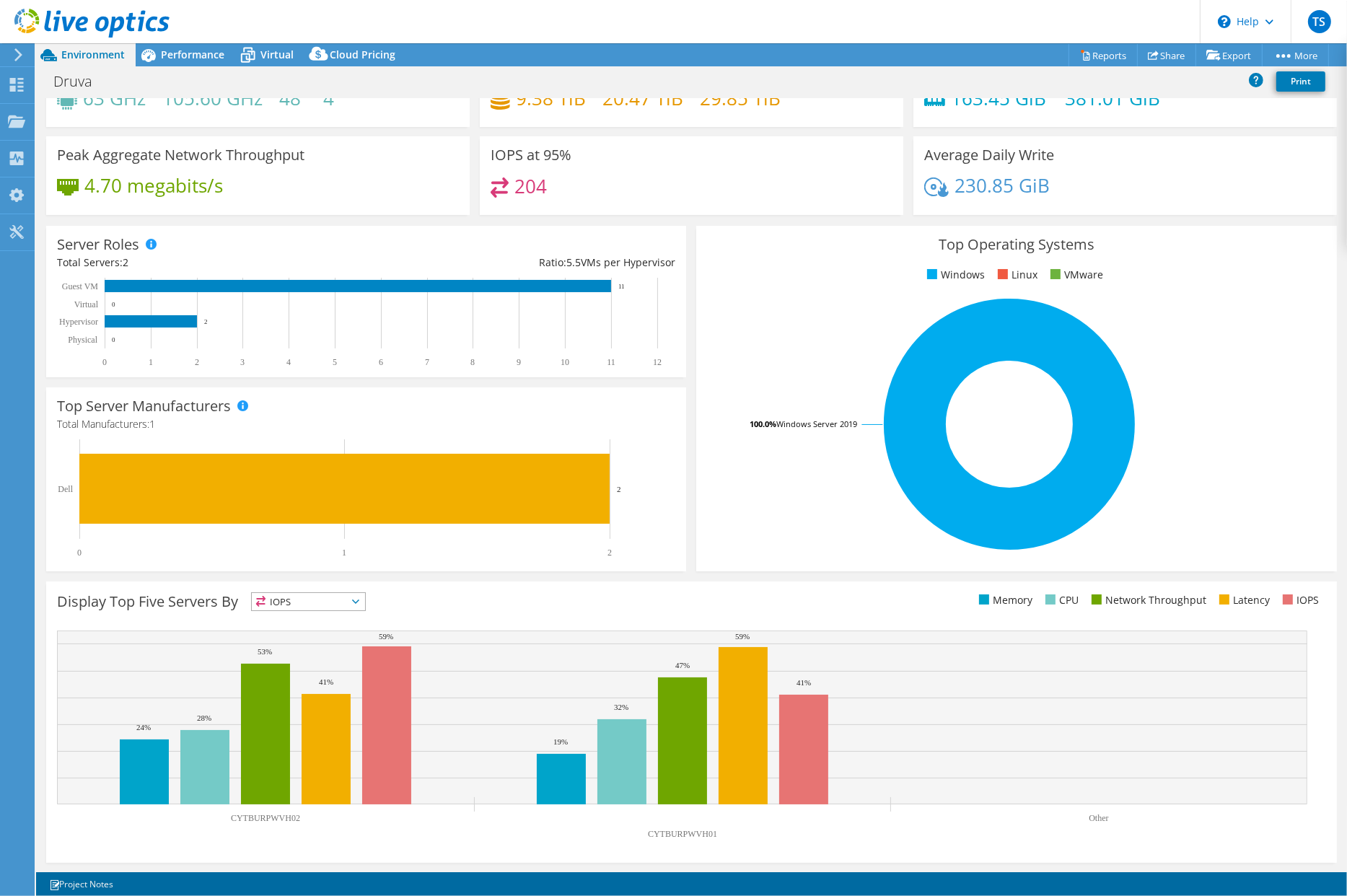
scroll to position [0, 0]
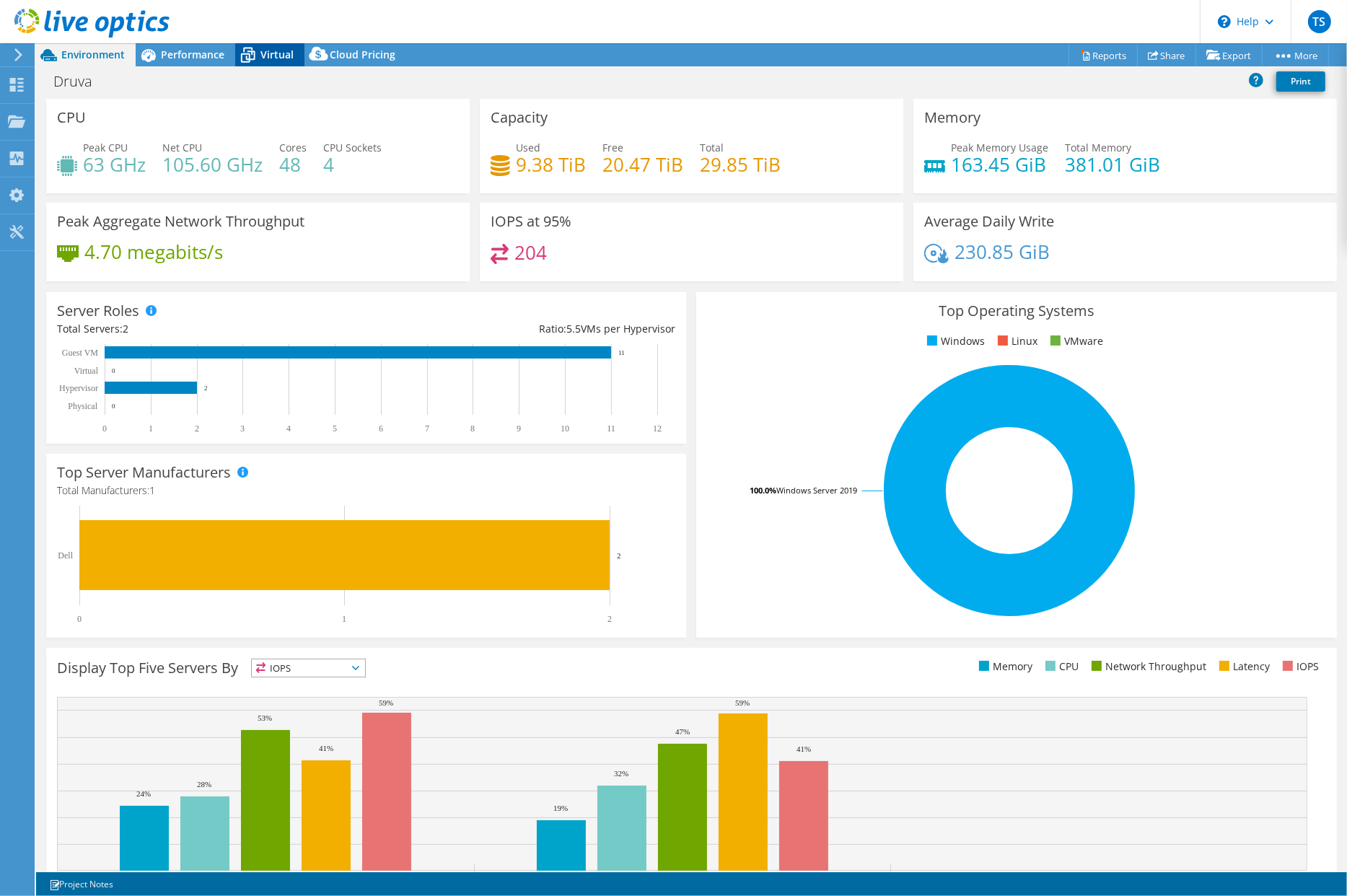
click at [277, 53] on span "Virtual" at bounding box center [276, 54] width 33 height 13
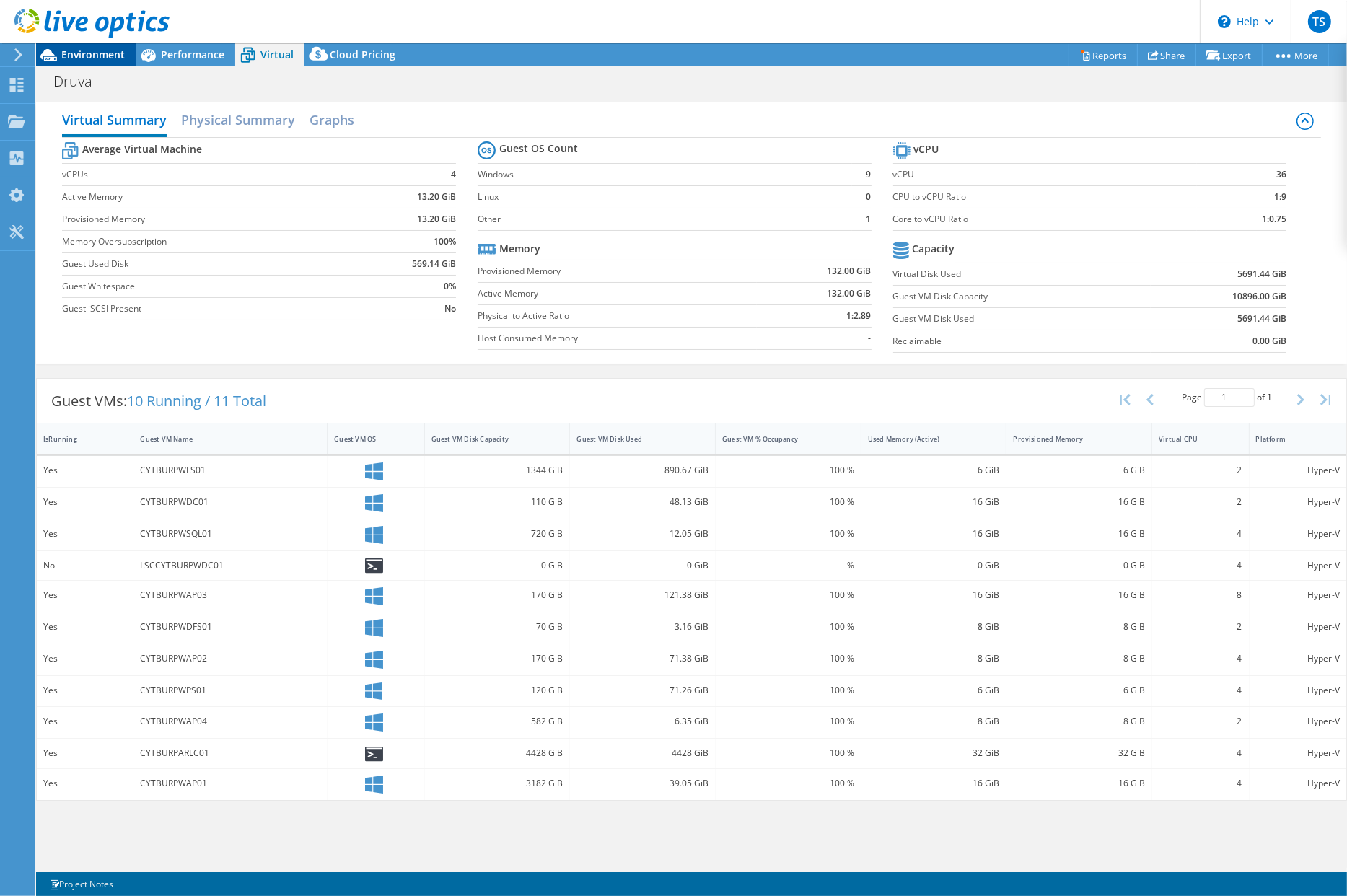
click at [95, 58] on span "Environment" at bounding box center [93, 54] width 64 height 13
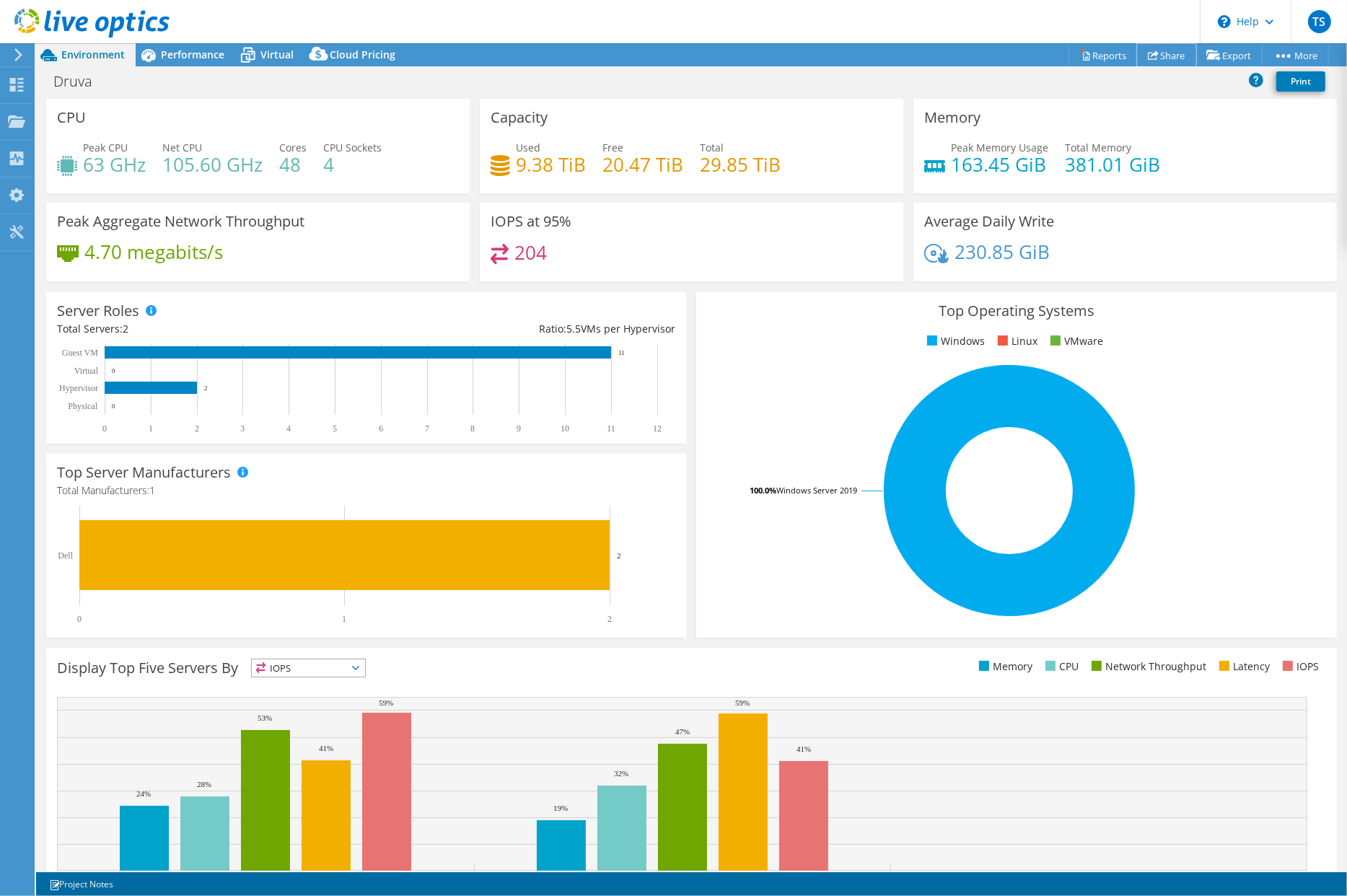
click at [1160, 53] on link "Share" at bounding box center [1167, 55] width 59 height 22
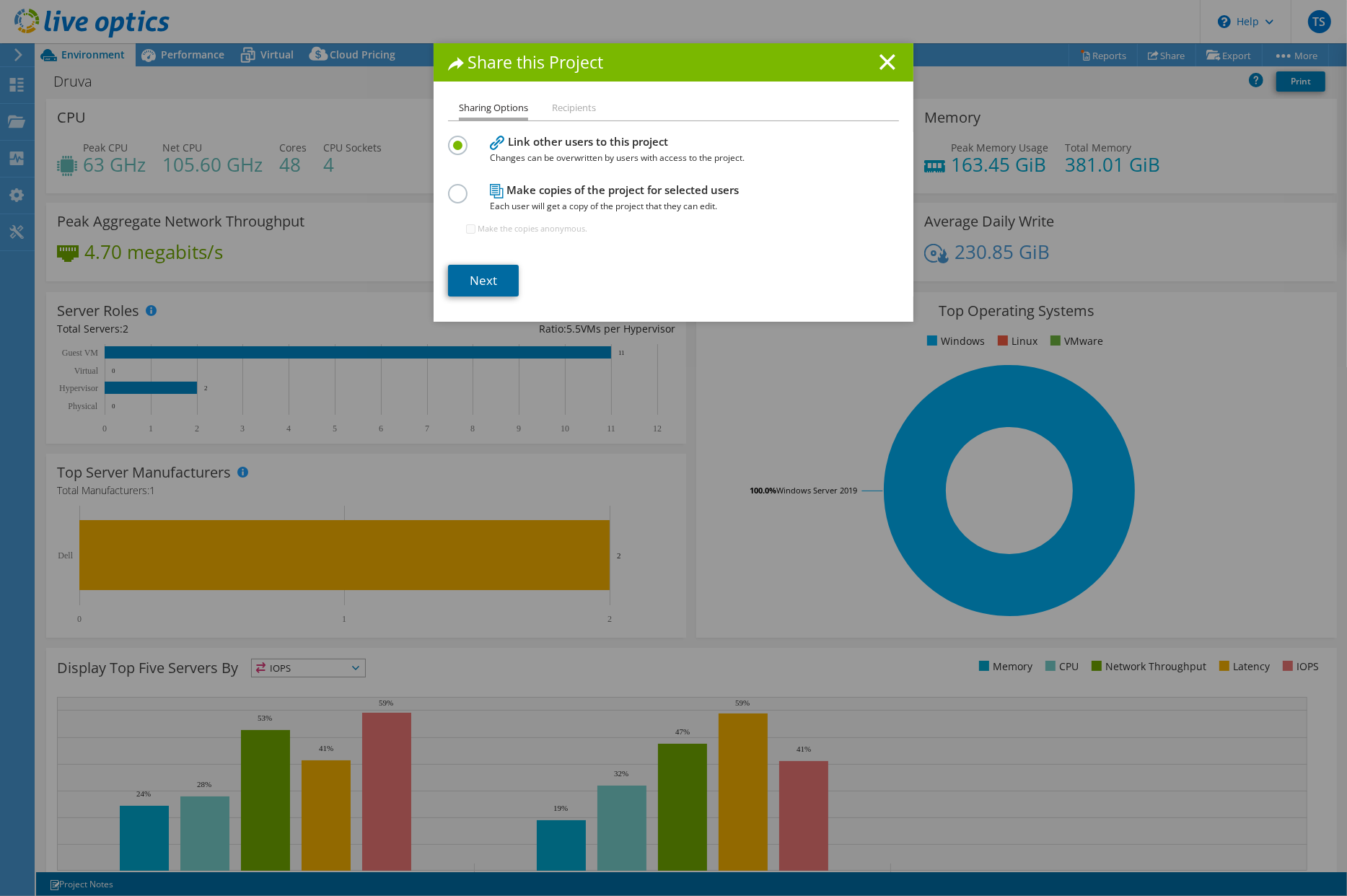
click at [471, 293] on link "Next" at bounding box center [483, 280] width 71 height 31
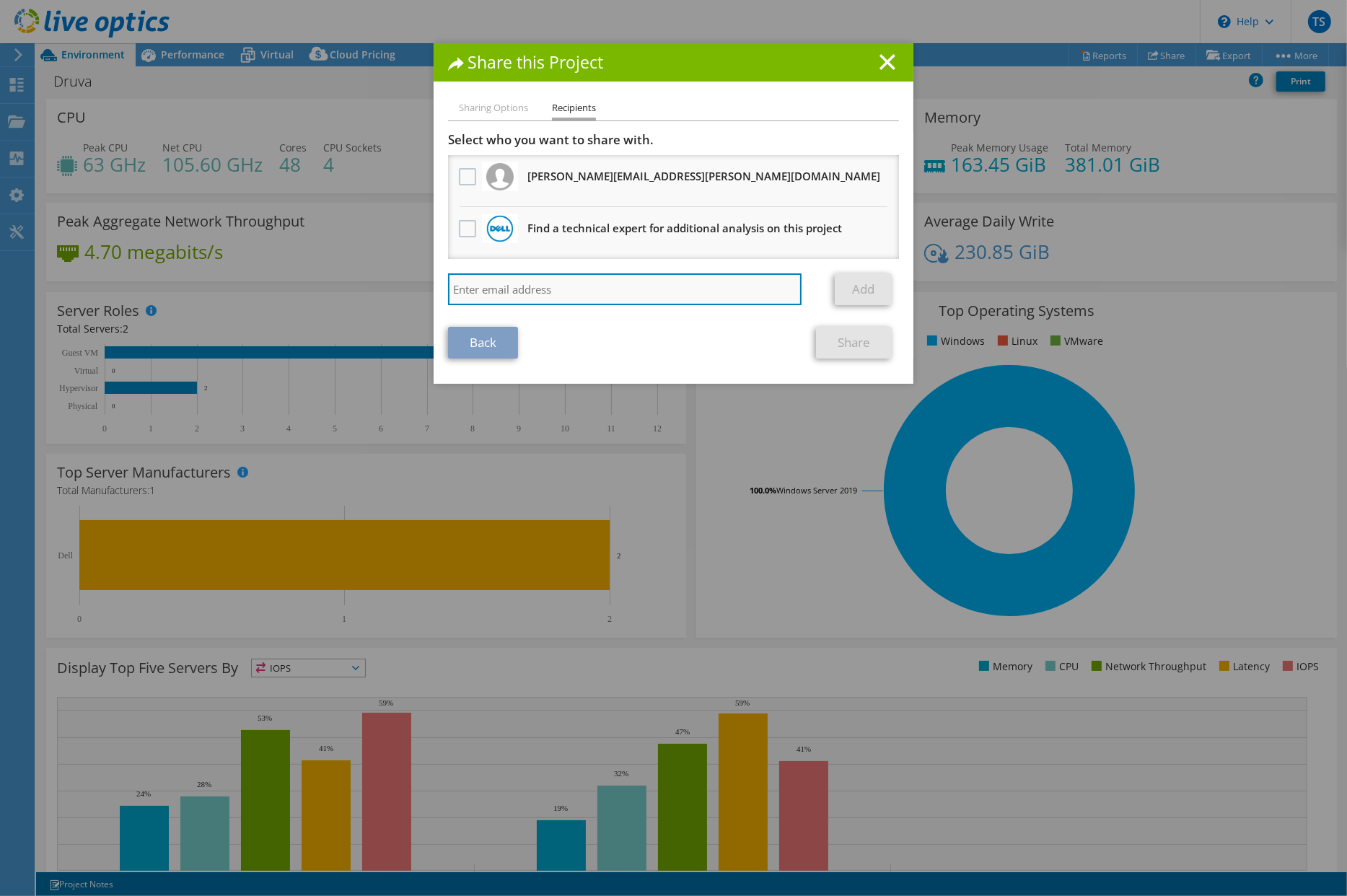
click at [493, 290] on input "search" at bounding box center [624, 289] width 354 height 31
type input "kosta.giatras@cytiva.com"
click at [859, 291] on link "Add" at bounding box center [863, 289] width 57 height 31
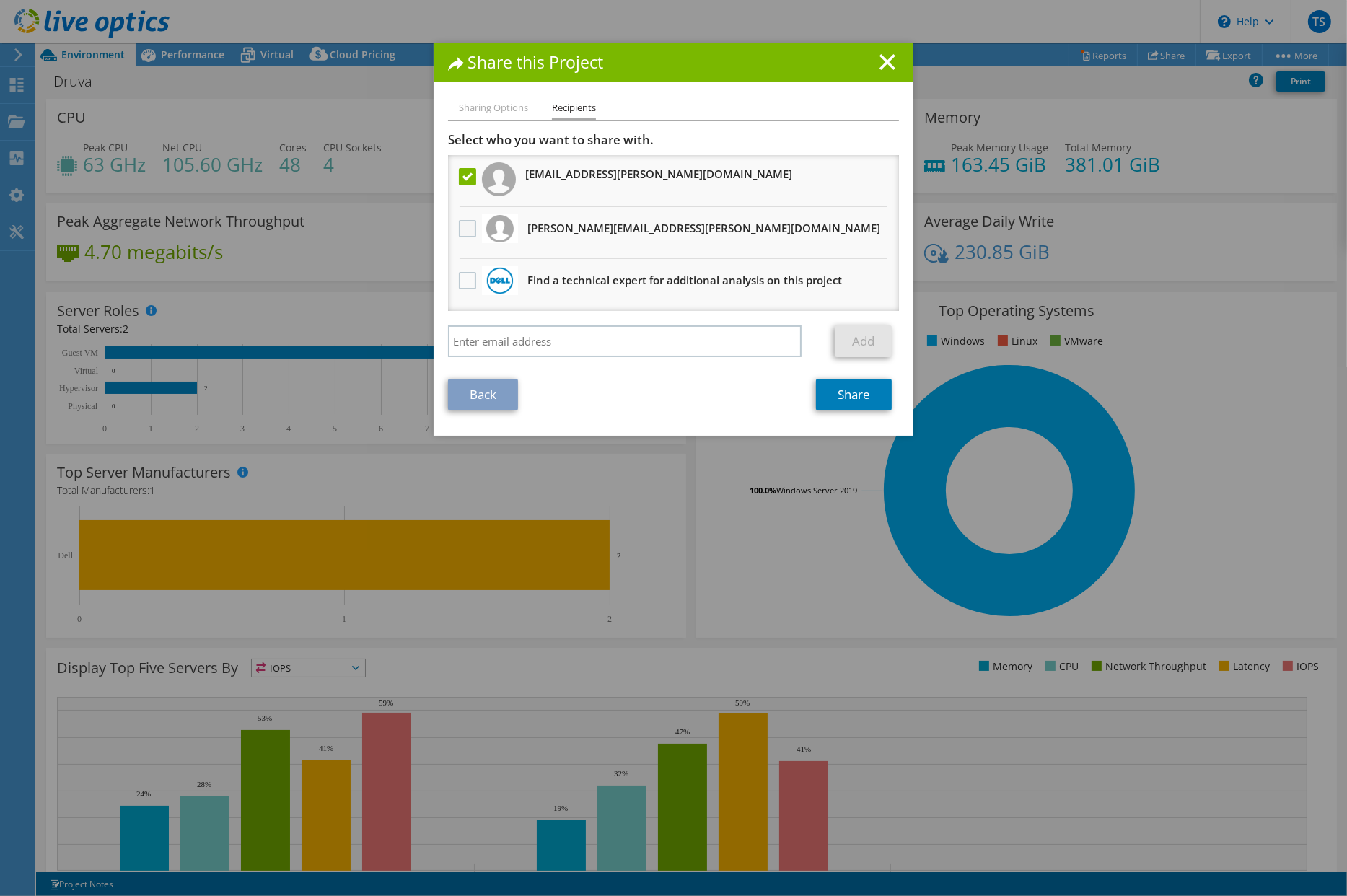
click at [462, 226] on label at bounding box center [469, 228] width 21 height 17
click at [0, 0] on input "checkbox" at bounding box center [0, 0] width 0 height 0
click at [846, 395] on link "Share" at bounding box center [854, 394] width 76 height 31
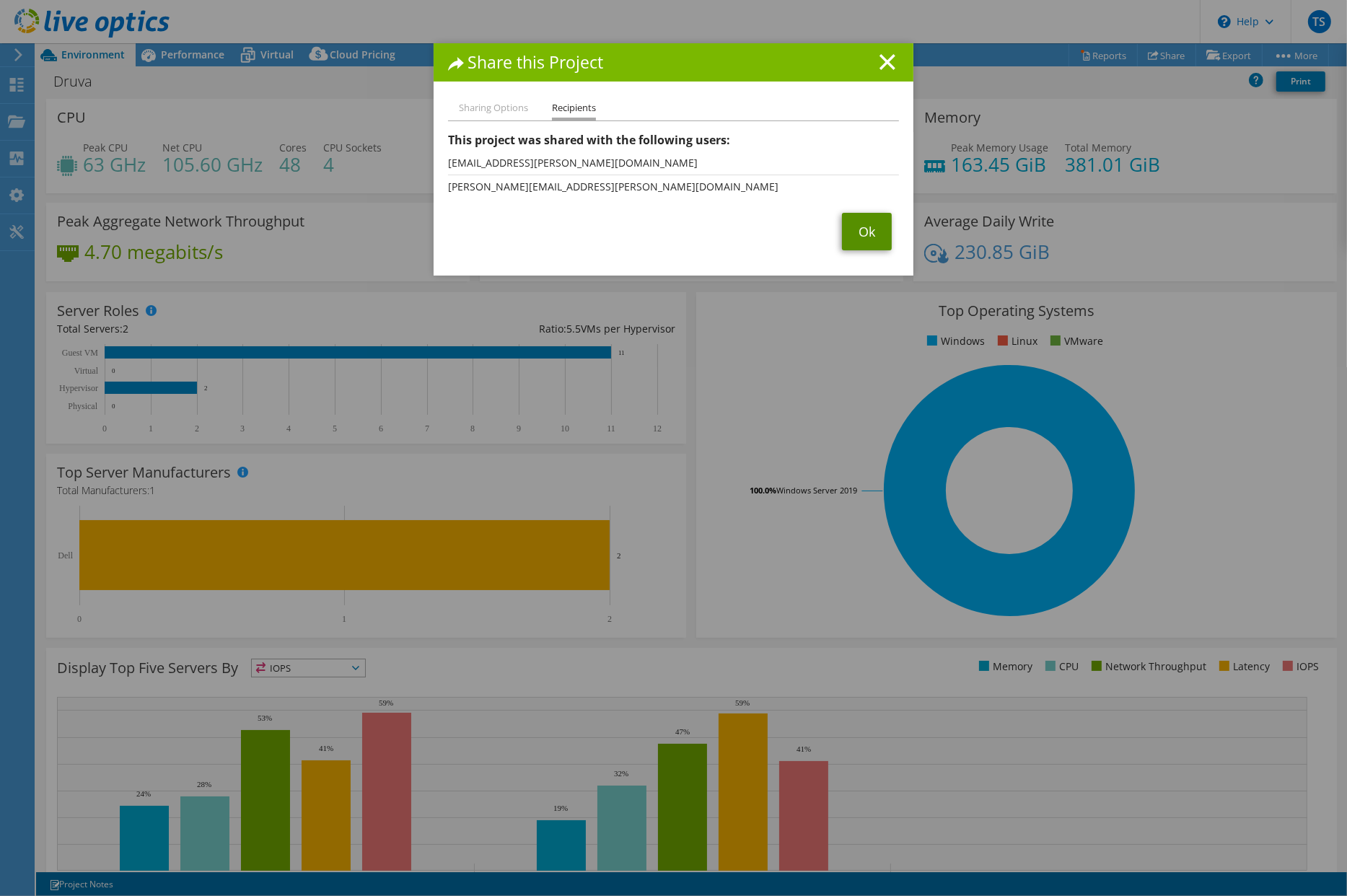
click at [860, 231] on link "Ok" at bounding box center [867, 232] width 49 height 38
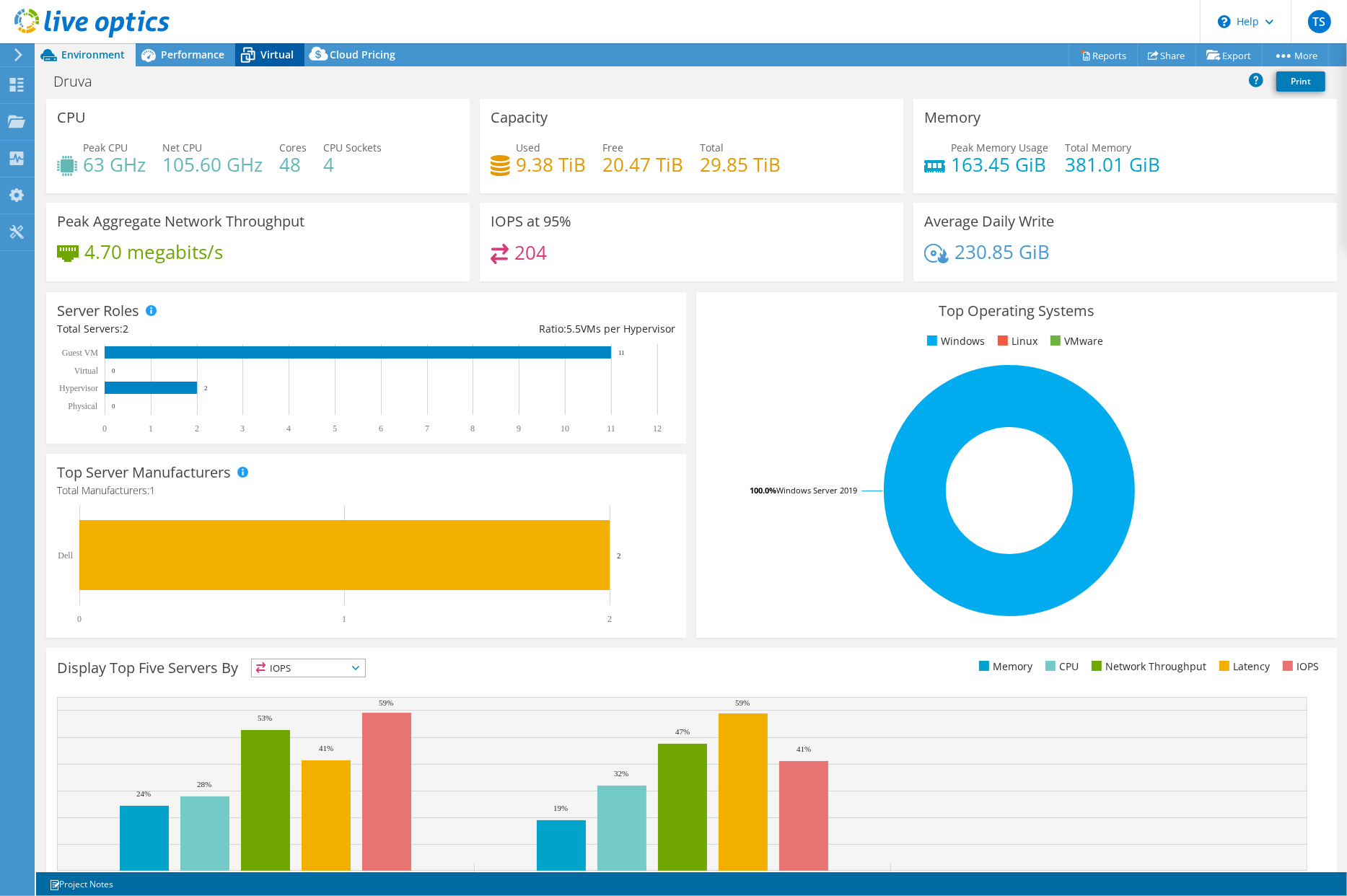
click at [276, 56] on span "Virtual" at bounding box center [276, 54] width 33 height 13
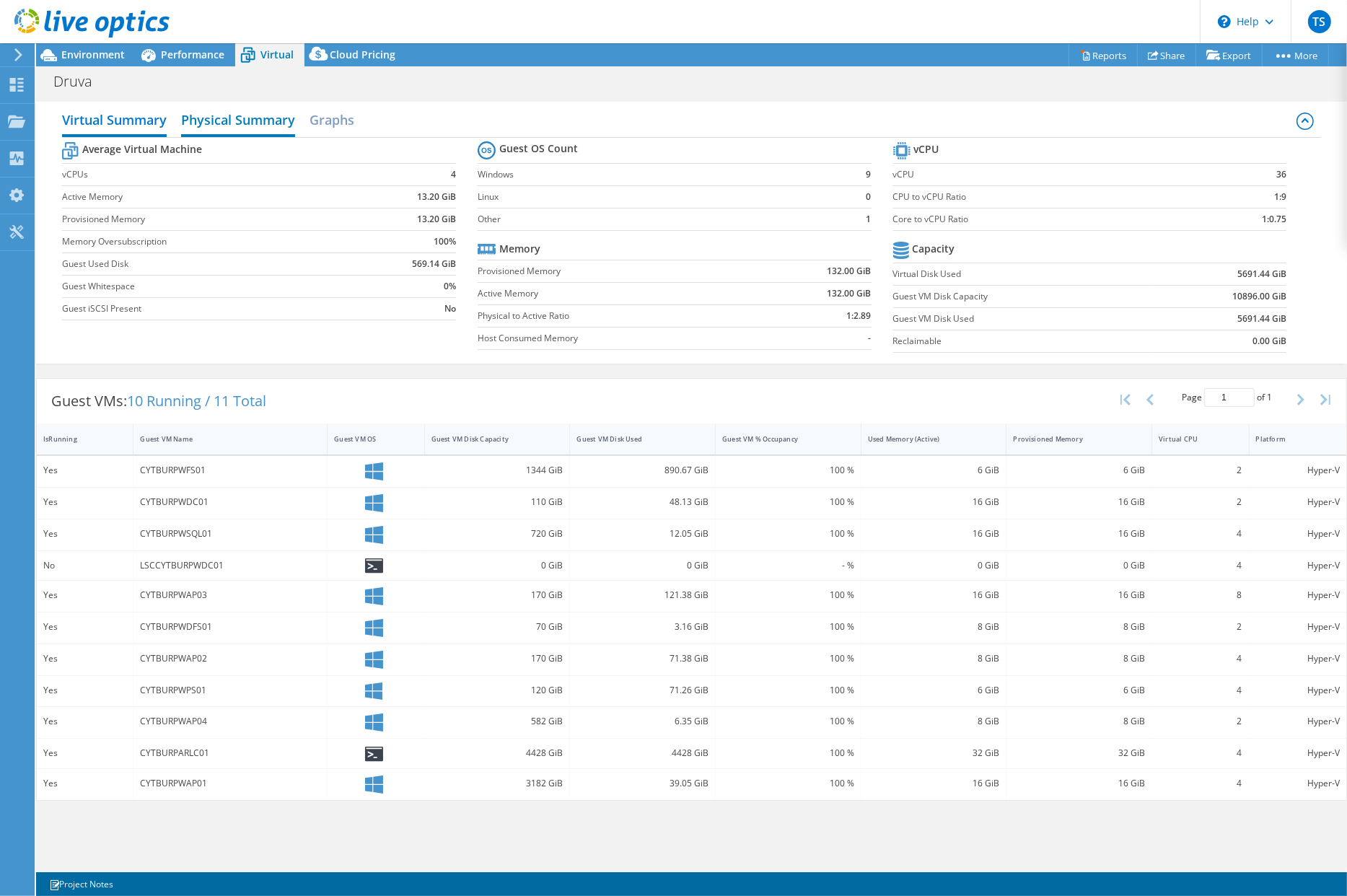
click at [263, 121] on h2 "Physical Summary" at bounding box center [238, 121] width 114 height 31
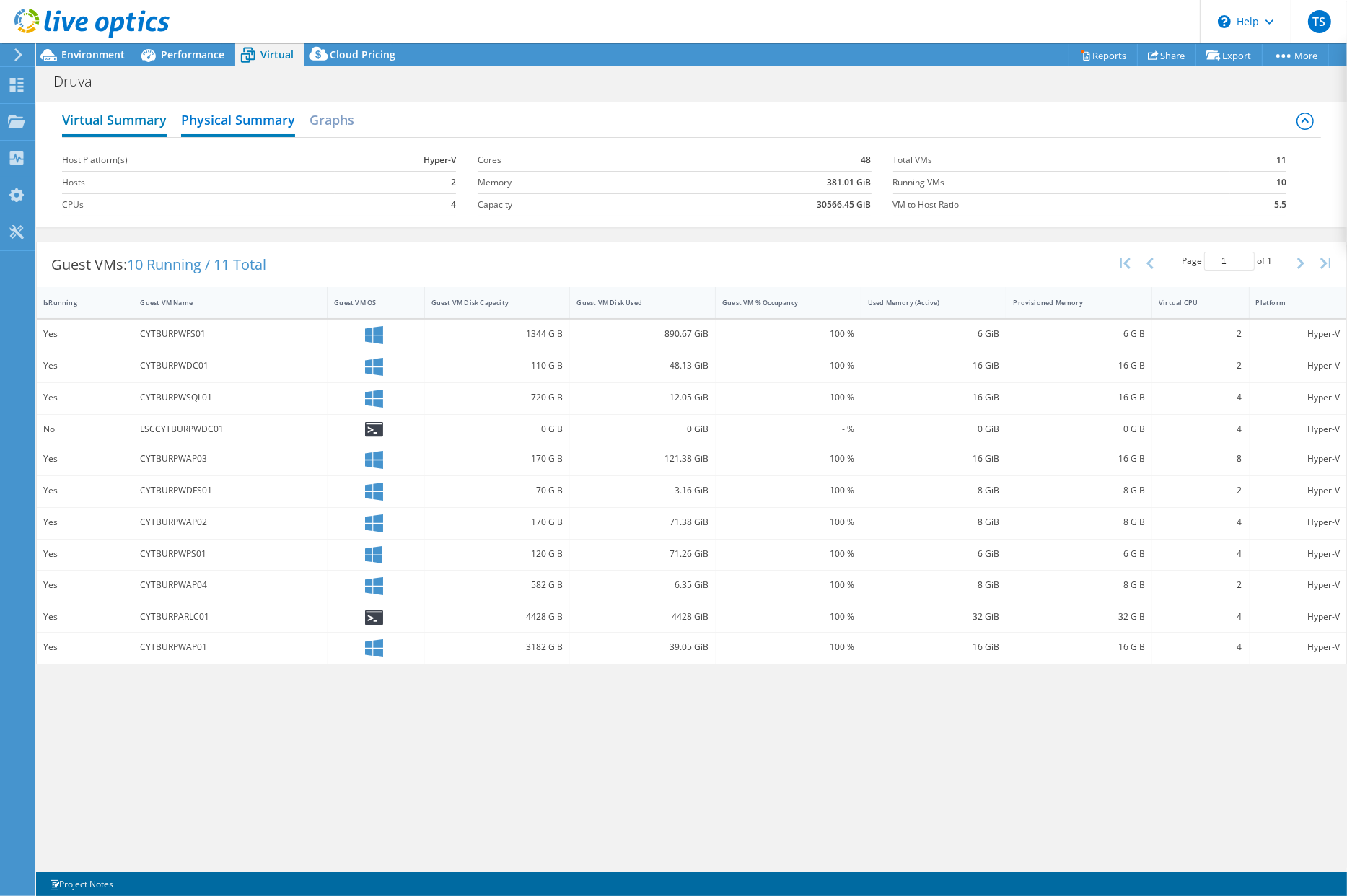
click at [124, 119] on h2 "Virtual Summary" at bounding box center [114, 121] width 104 height 31
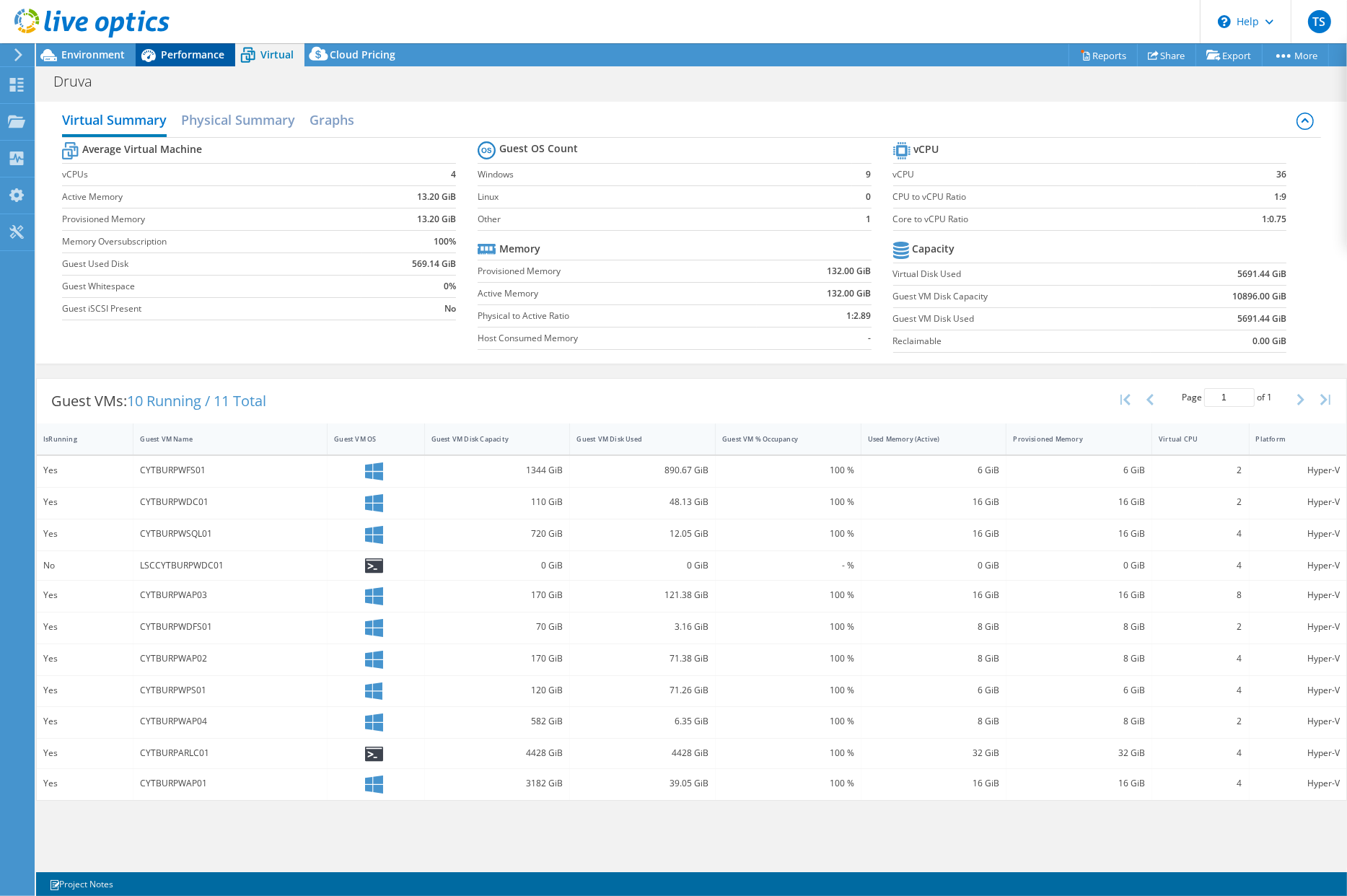
click at [192, 53] on span "Performance" at bounding box center [193, 54] width 64 height 13
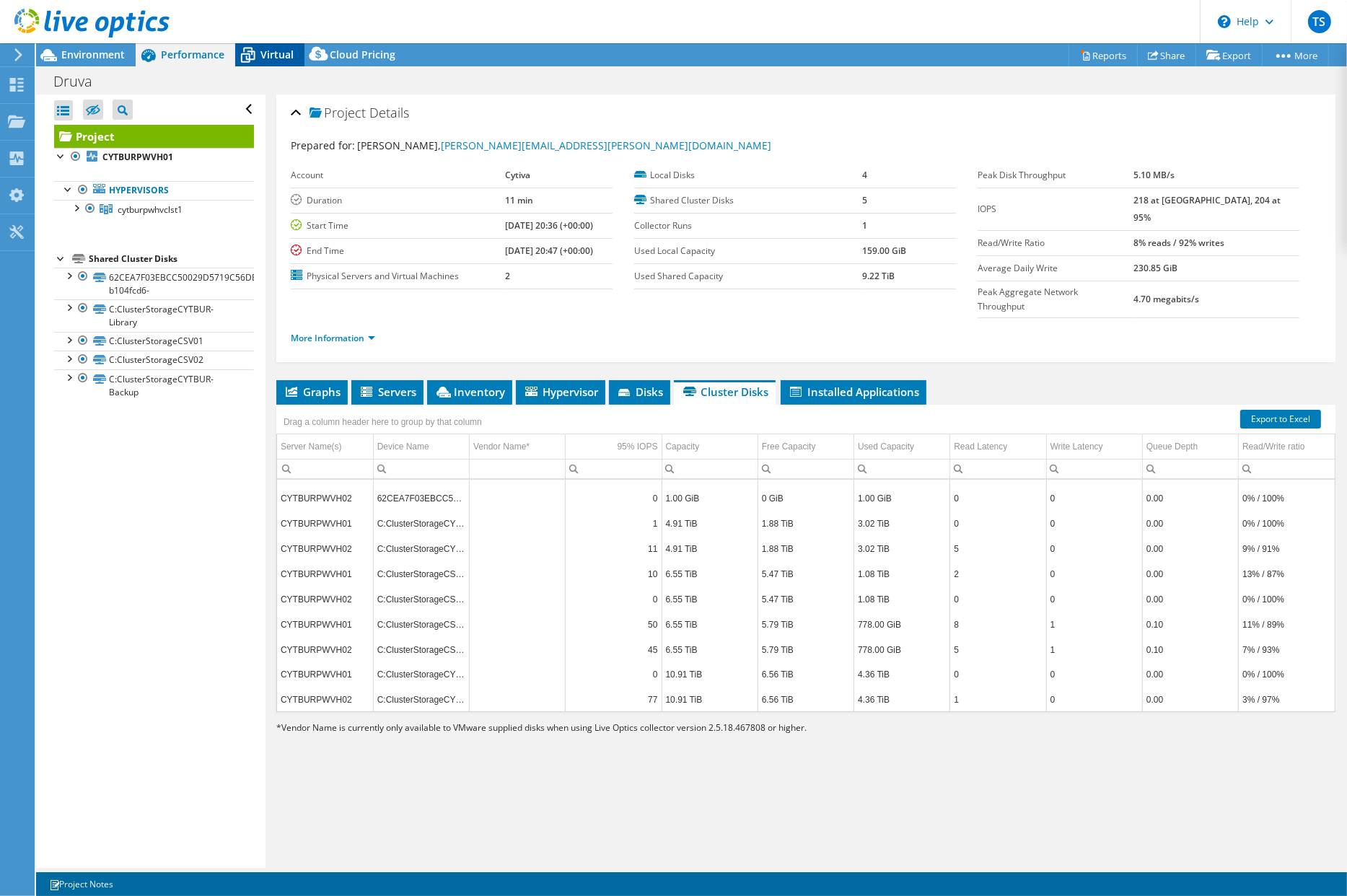
click at [265, 58] on span "Virtual" at bounding box center [276, 54] width 33 height 13
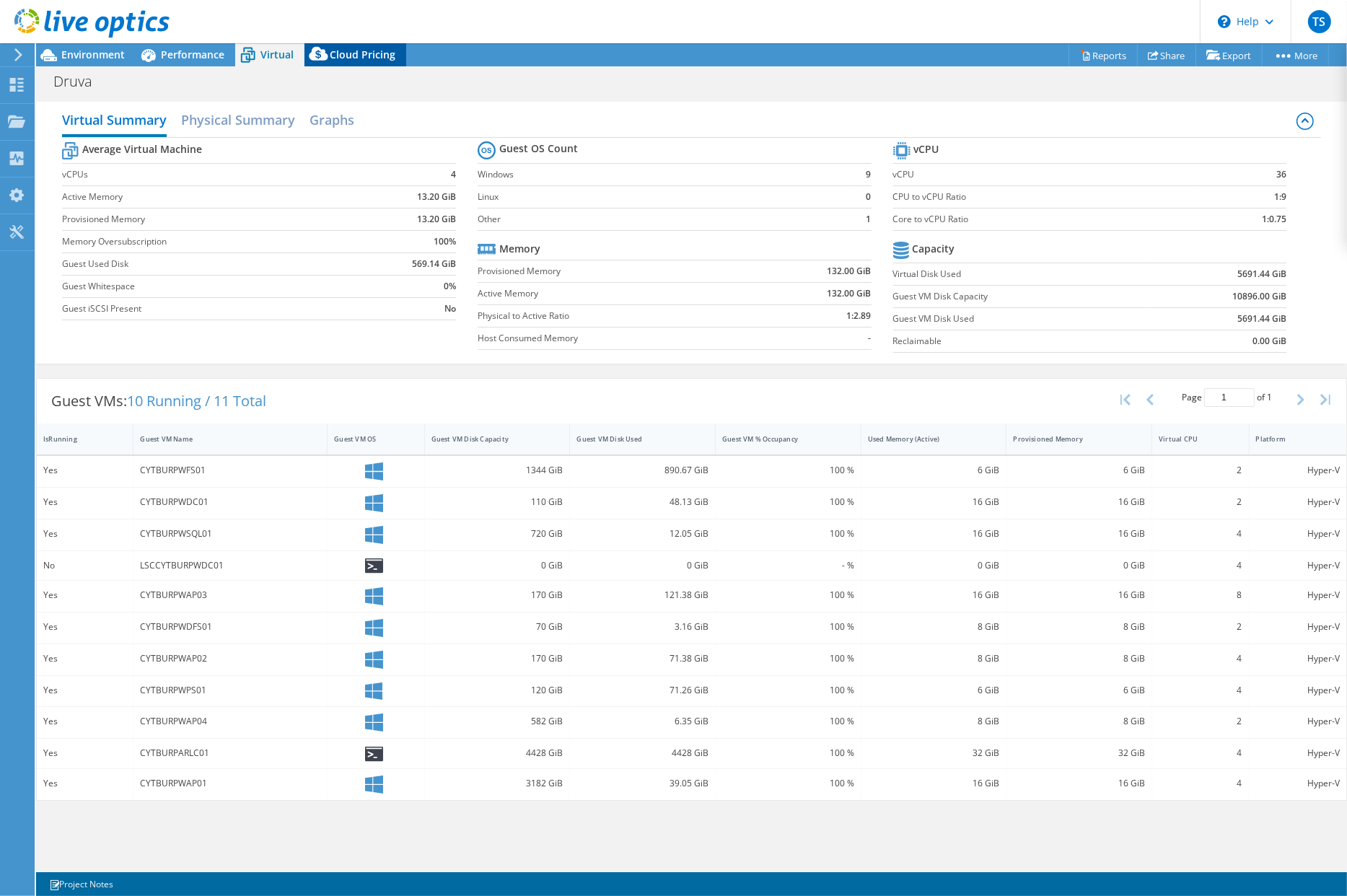
click at [381, 53] on span "Cloud Pricing" at bounding box center [362, 54] width 66 height 13
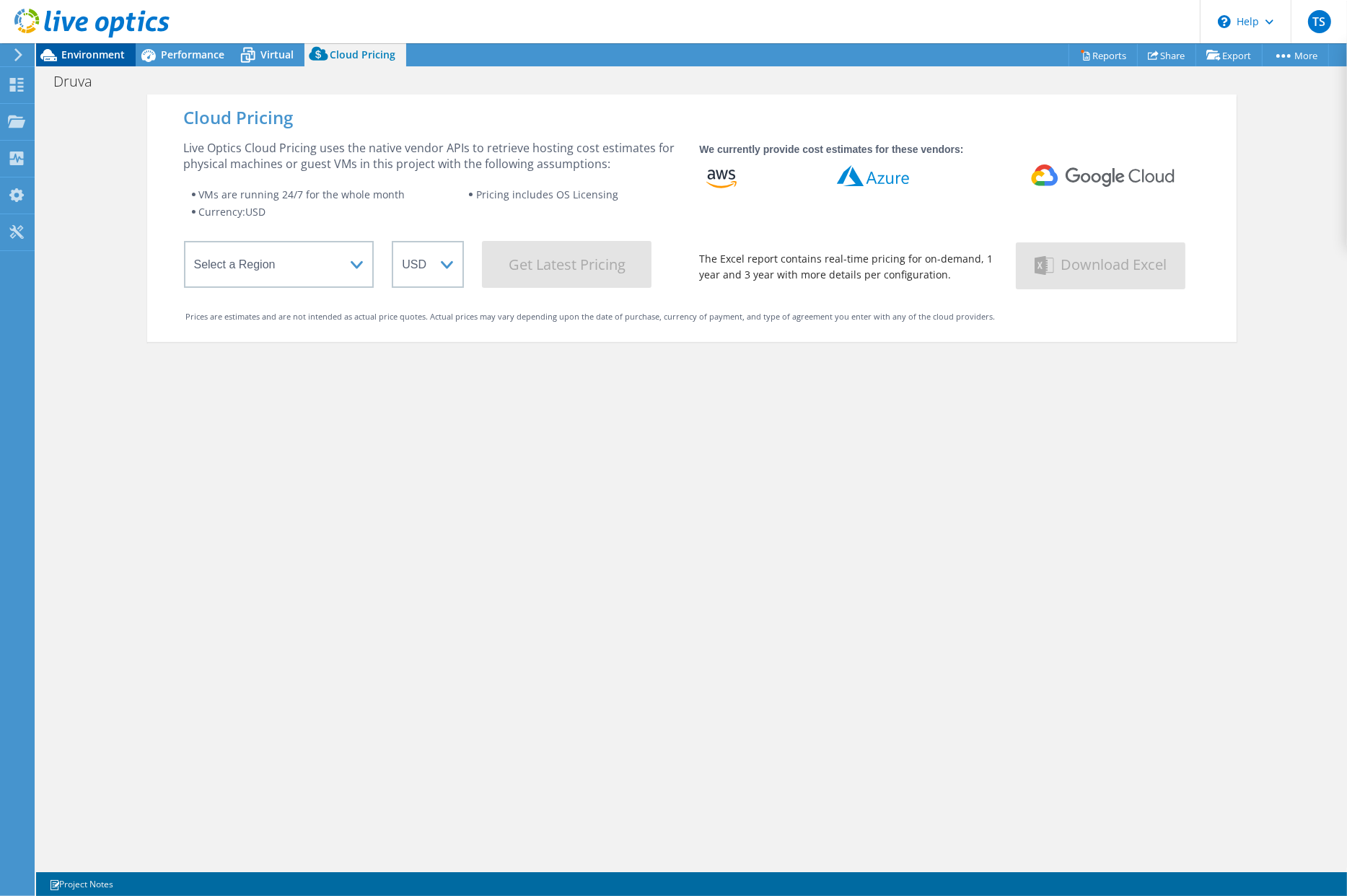
click at [89, 57] on span "Environment" at bounding box center [93, 54] width 64 height 13
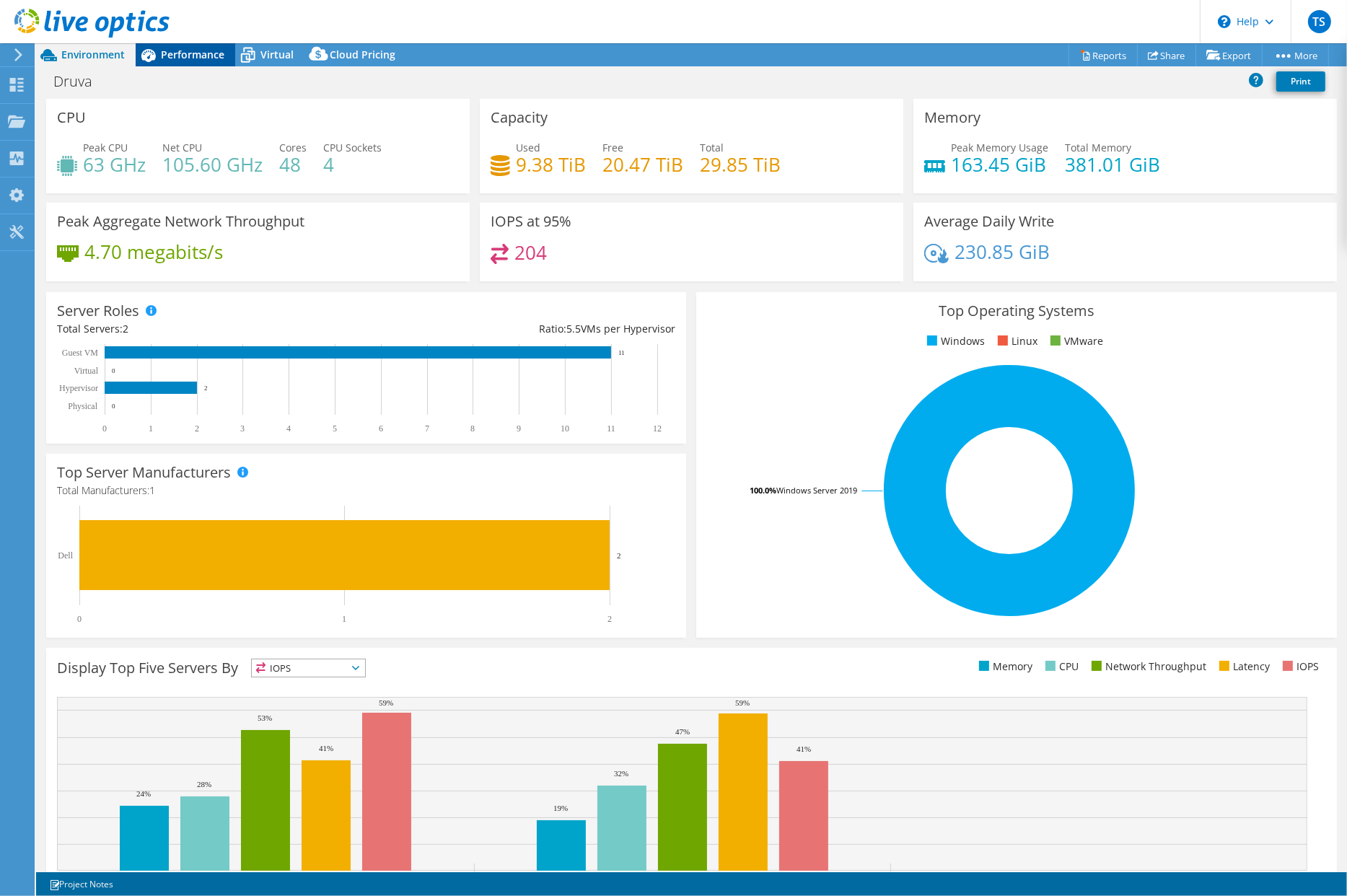
click at [193, 56] on span "Performance" at bounding box center [193, 54] width 64 height 13
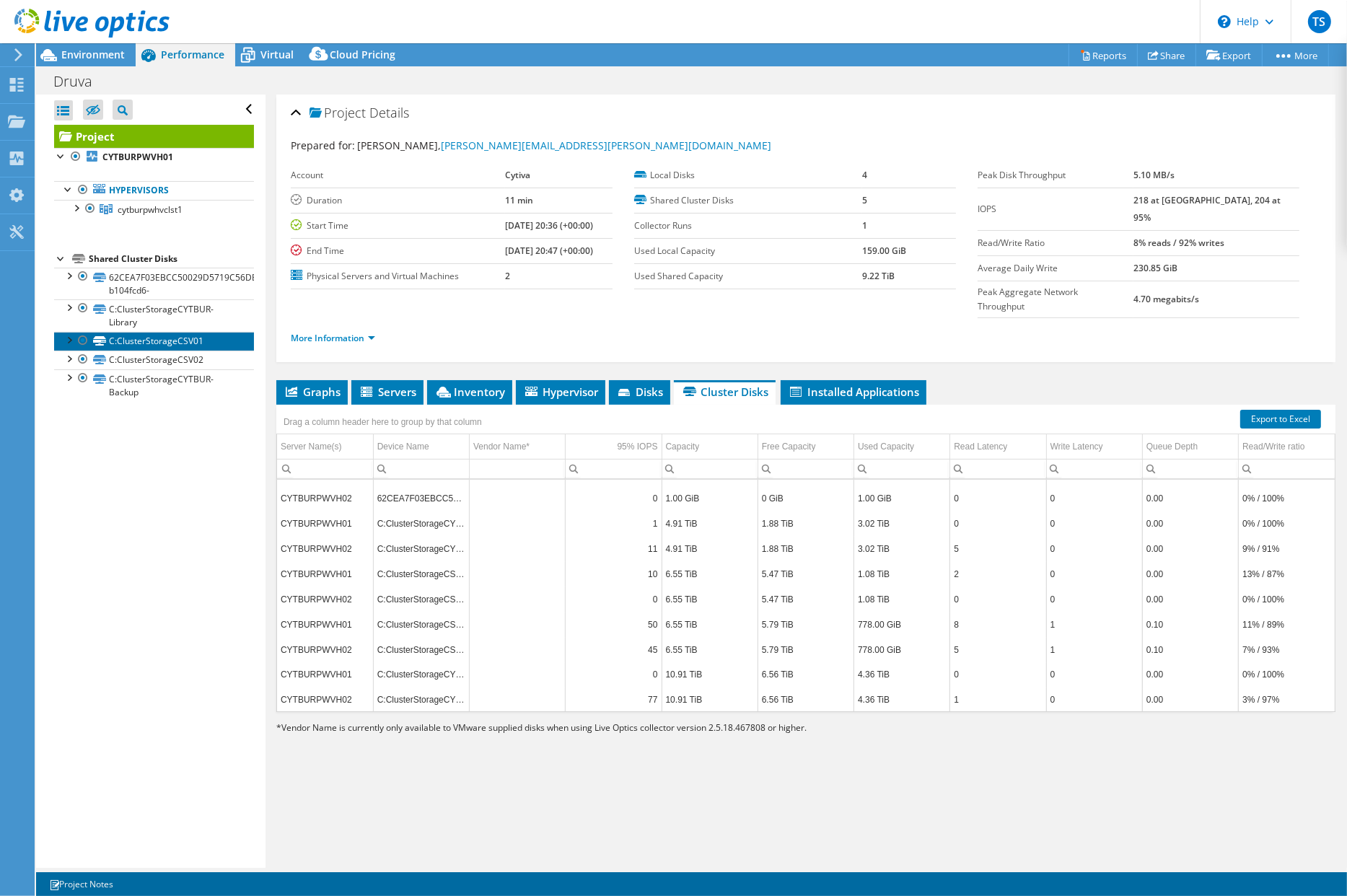
click at [171, 345] on link "C:ClusterStorageCSV01" at bounding box center [154, 341] width 200 height 19
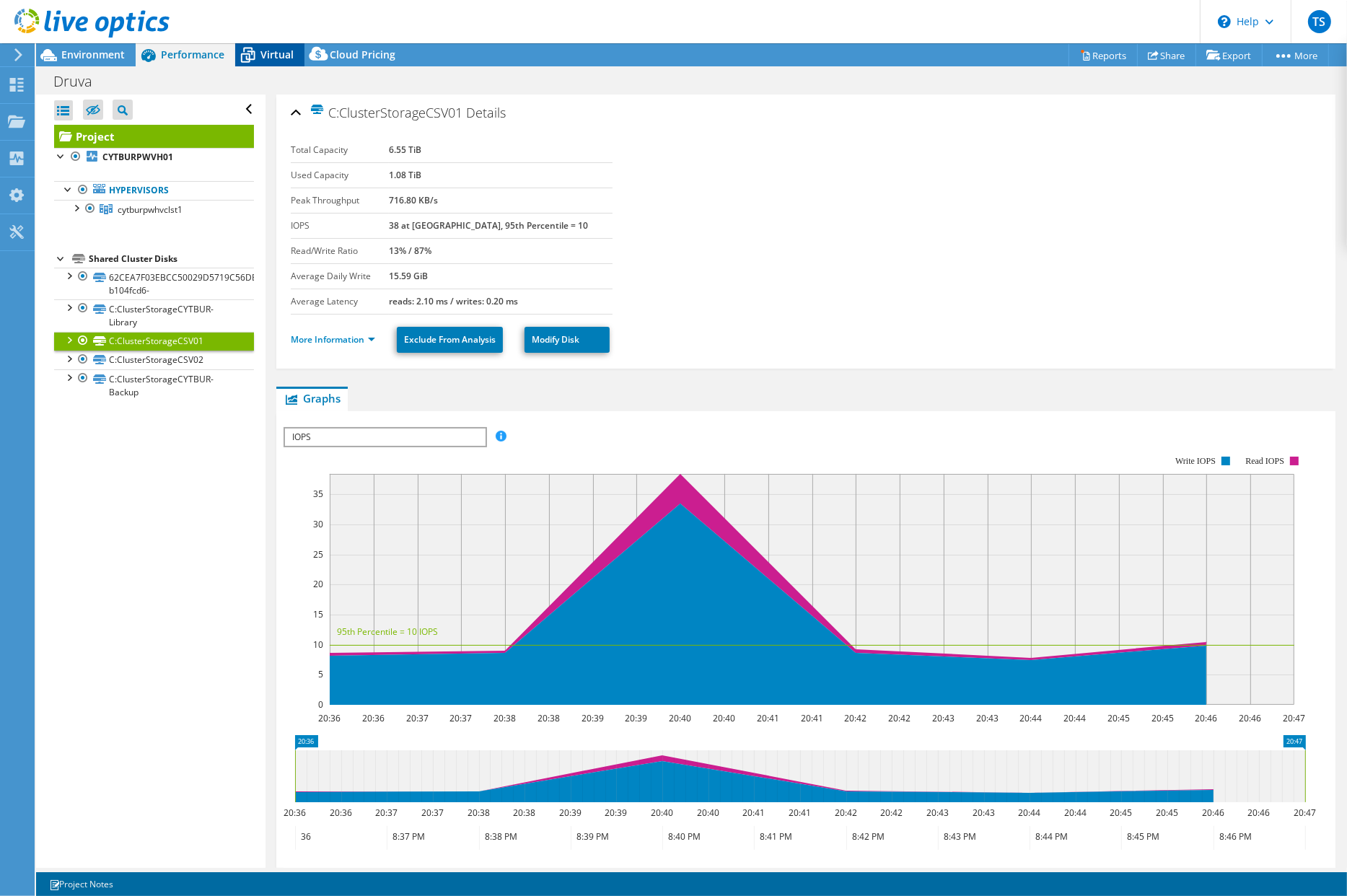
click at [273, 53] on span "Virtual" at bounding box center [276, 54] width 33 height 13
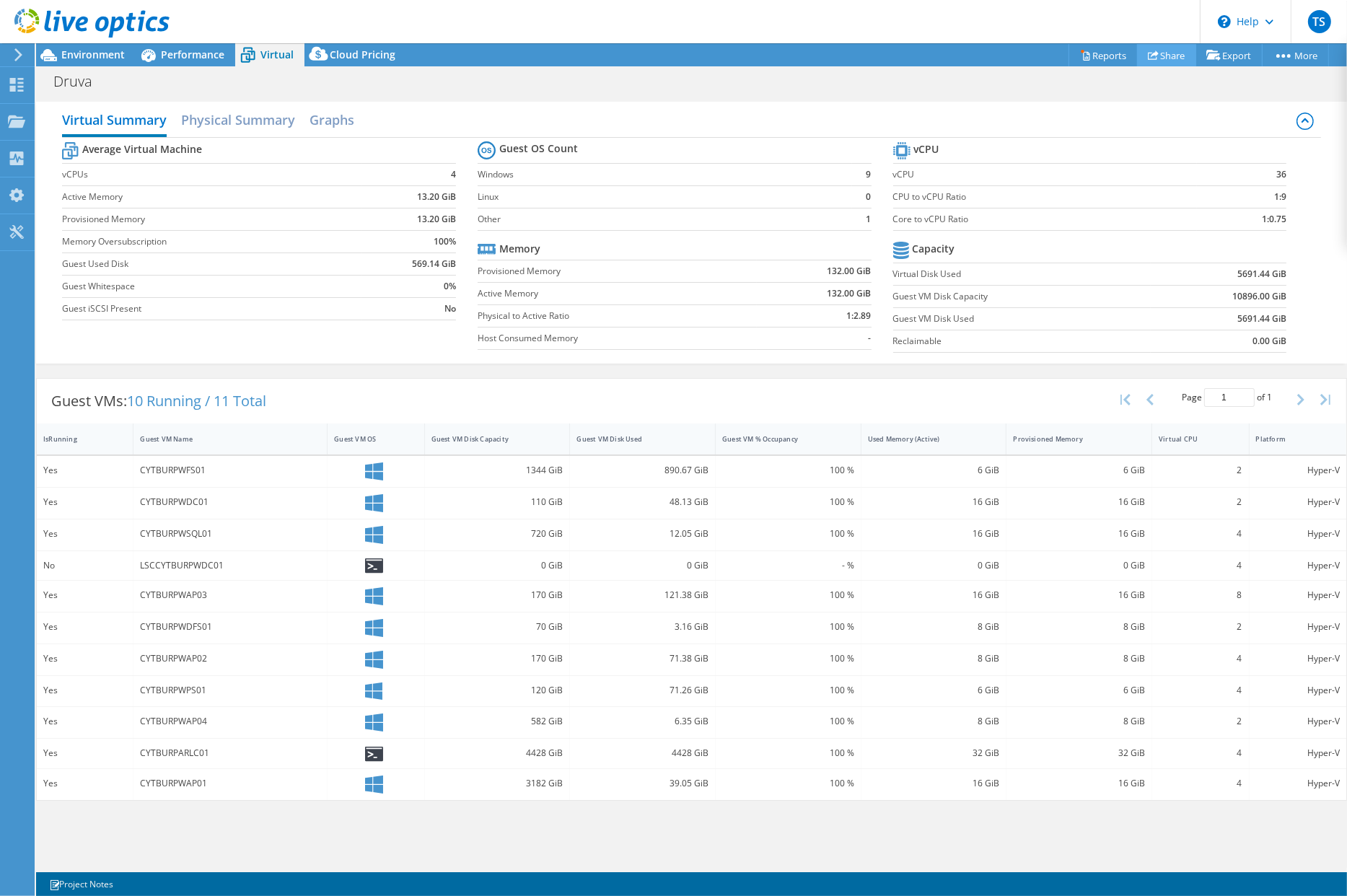
click at [1156, 56] on link "Share" at bounding box center [1167, 55] width 59 height 22
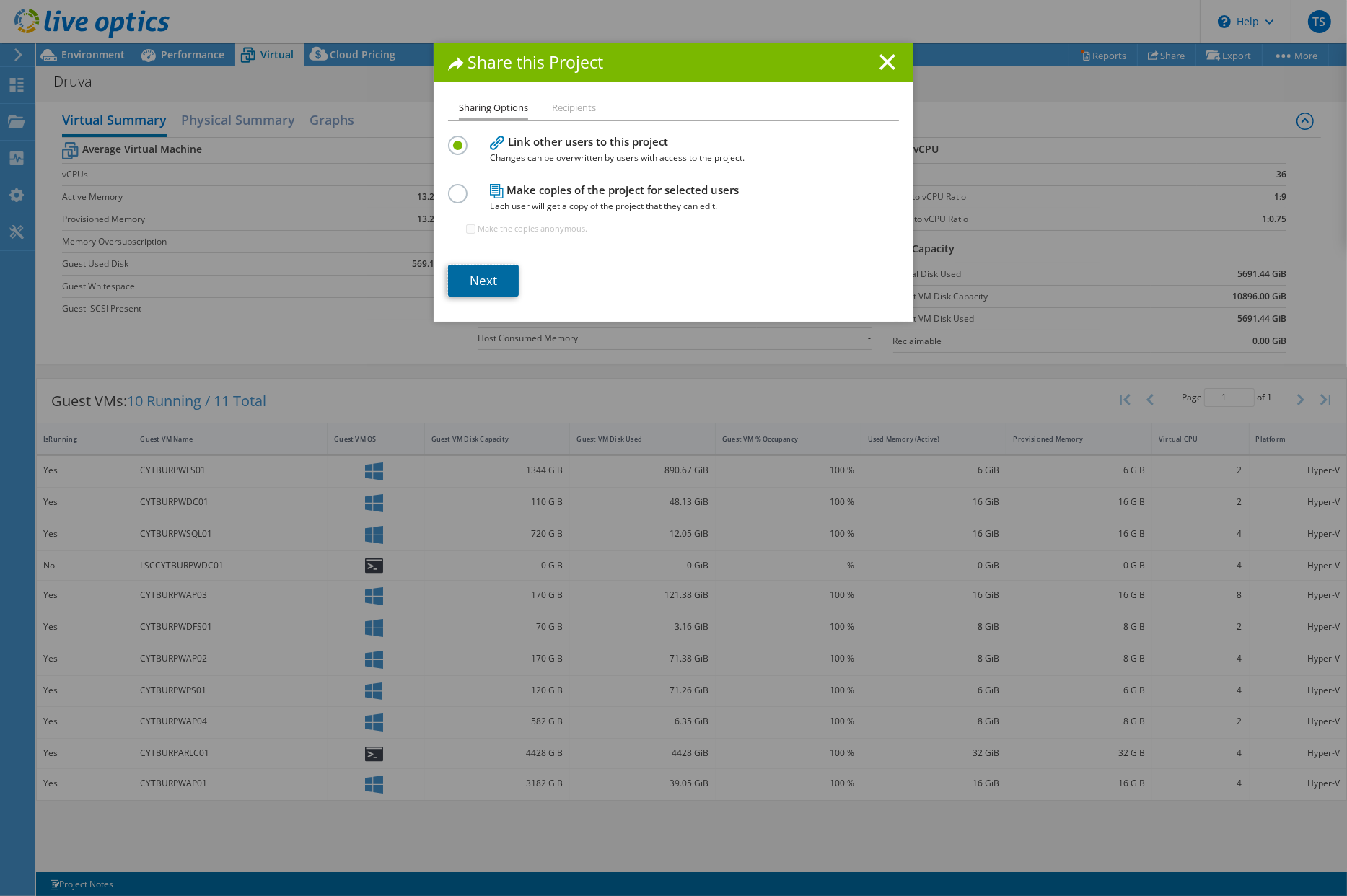
click at [486, 293] on link "Next" at bounding box center [483, 280] width 71 height 31
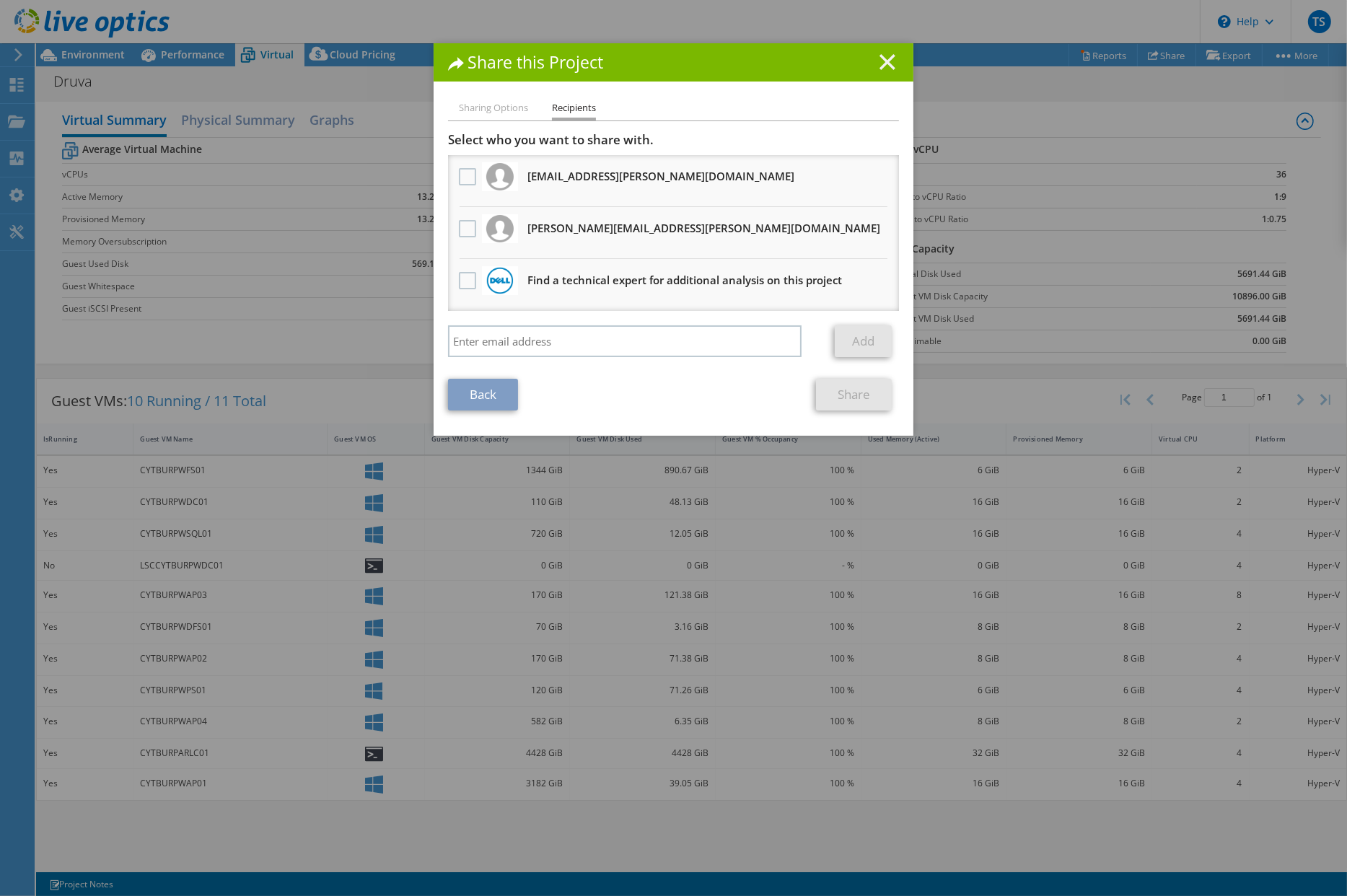
click at [880, 61] on line at bounding box center [887, 62] width 14 height 14
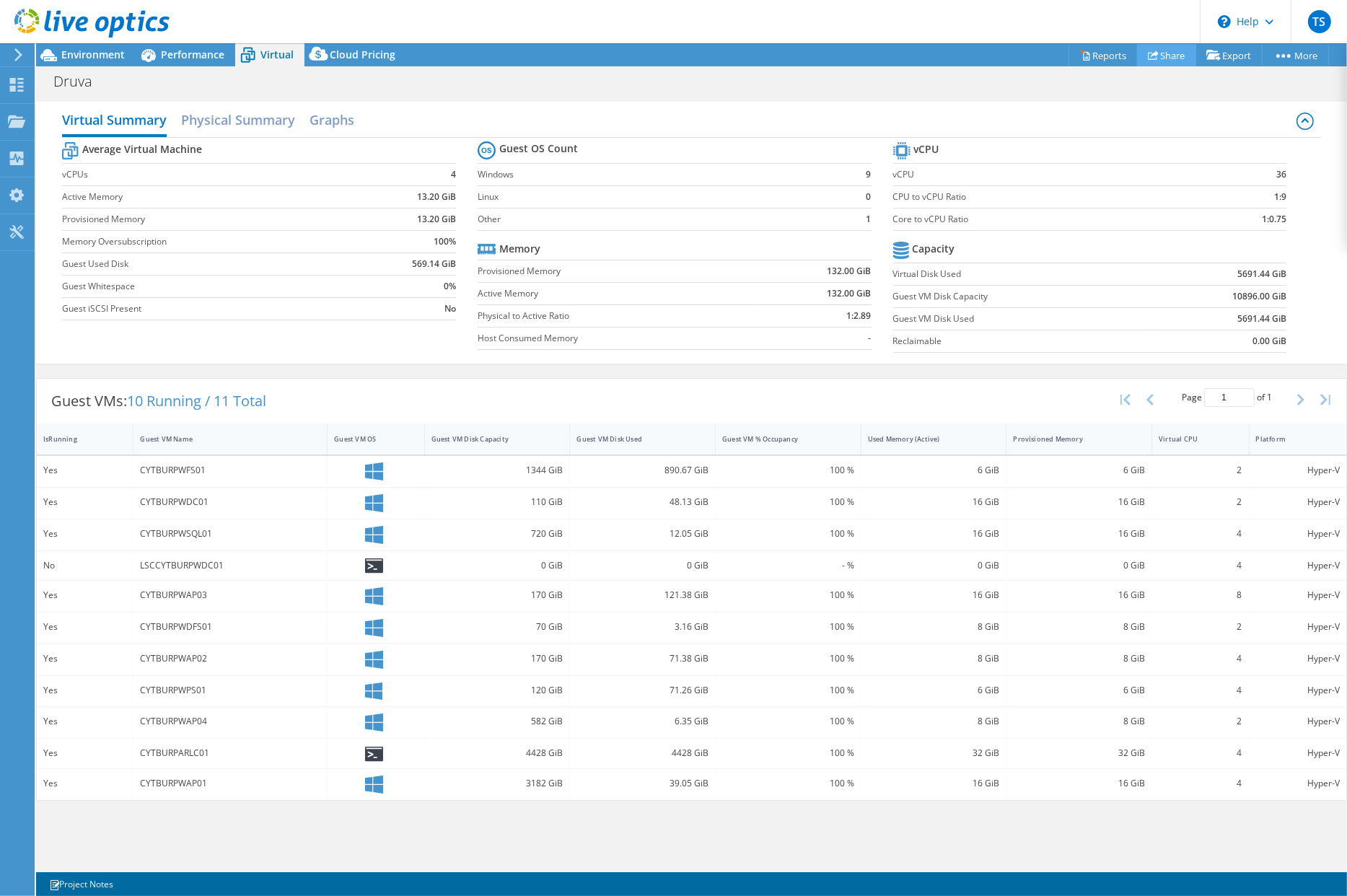
click at [1166, 56] on link "Share" at bounding box center [1167, 55] width 59 height 22
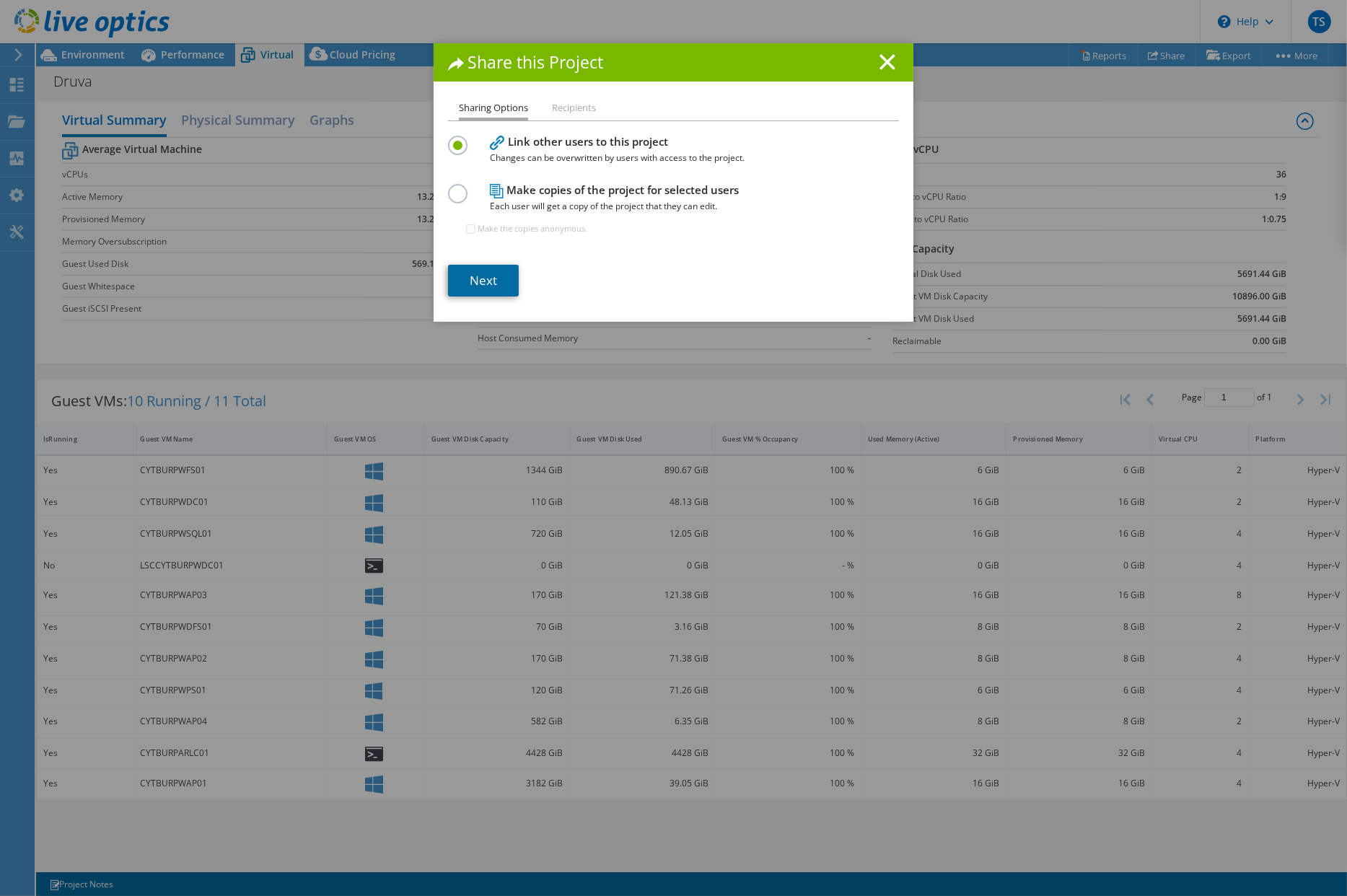
click at [478, 281] on link "Next" at bounding box center [483, 280] width 71 height 31
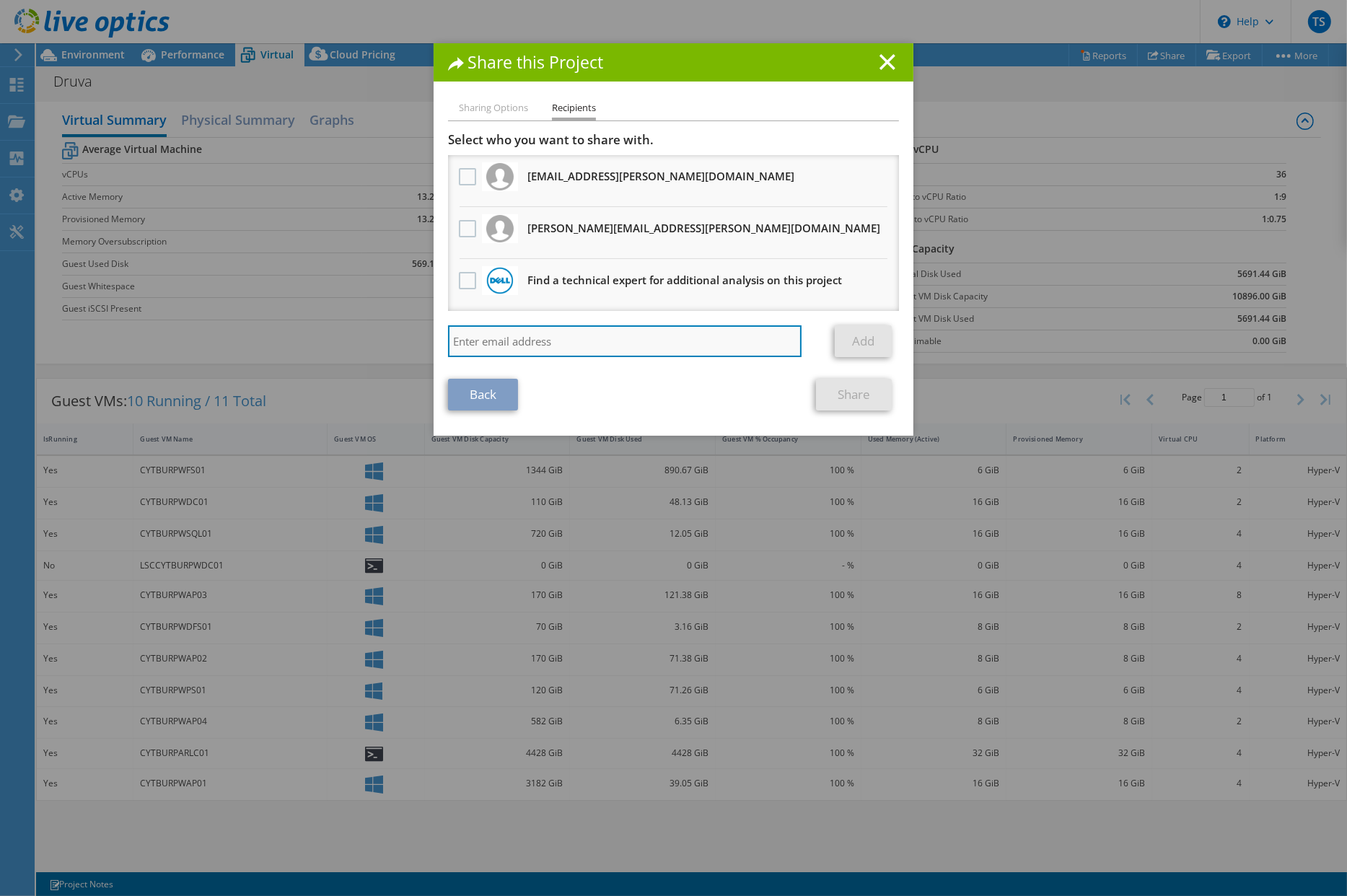
click at [507, 335] on input "search" at bounding box center [624, 341] width 354 height 31
click at [532, 331] on input "search" at bounding box center [624, 341] width 354 height 31
paste input "mike.pope1@cytiva.com"
type input "mike.pope1@cytiva.com"
click at [858, 344] on link "Add" at bounding box center [863, 341] width 57 height 31
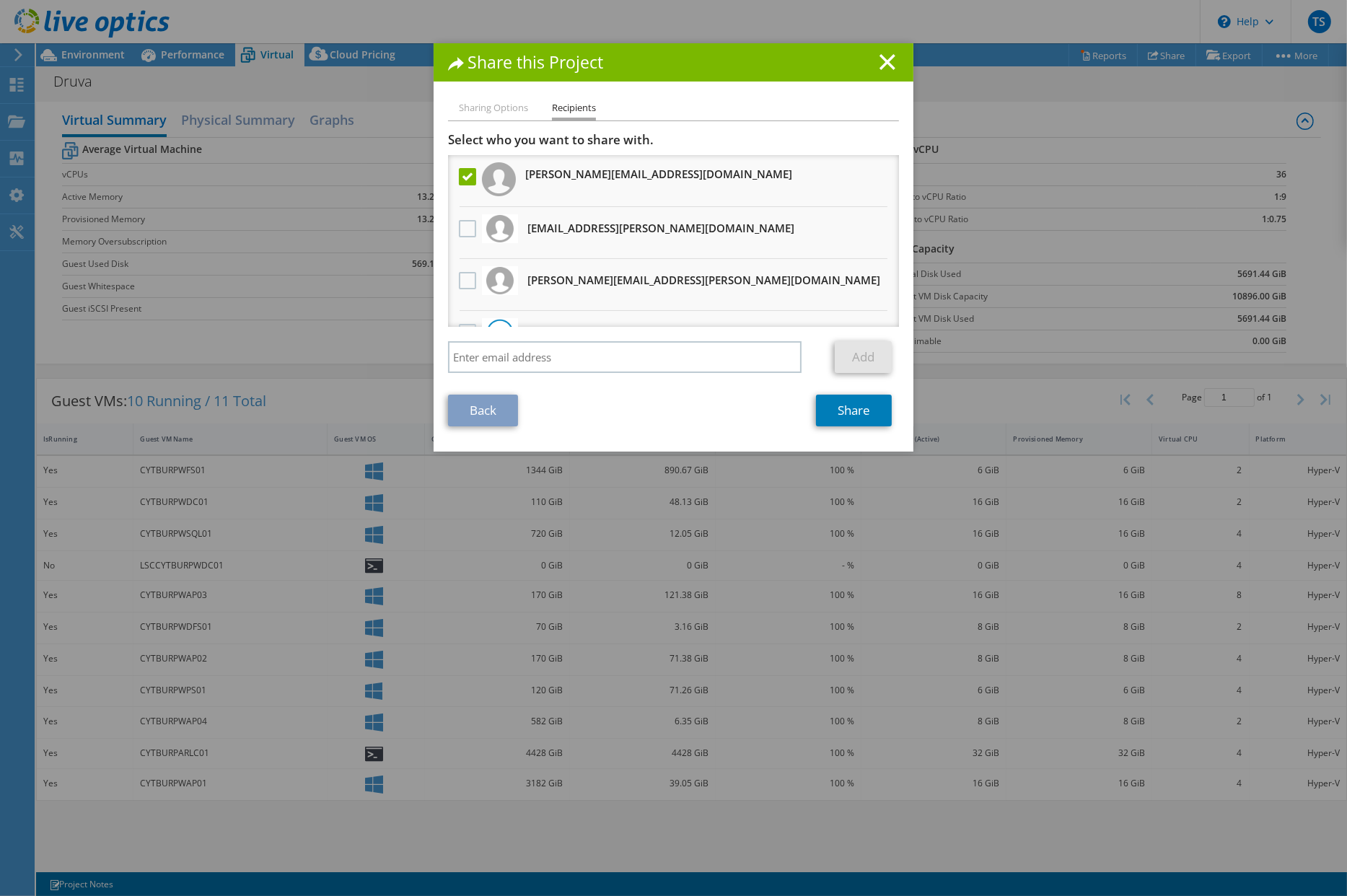
scroll to position [11, 0]
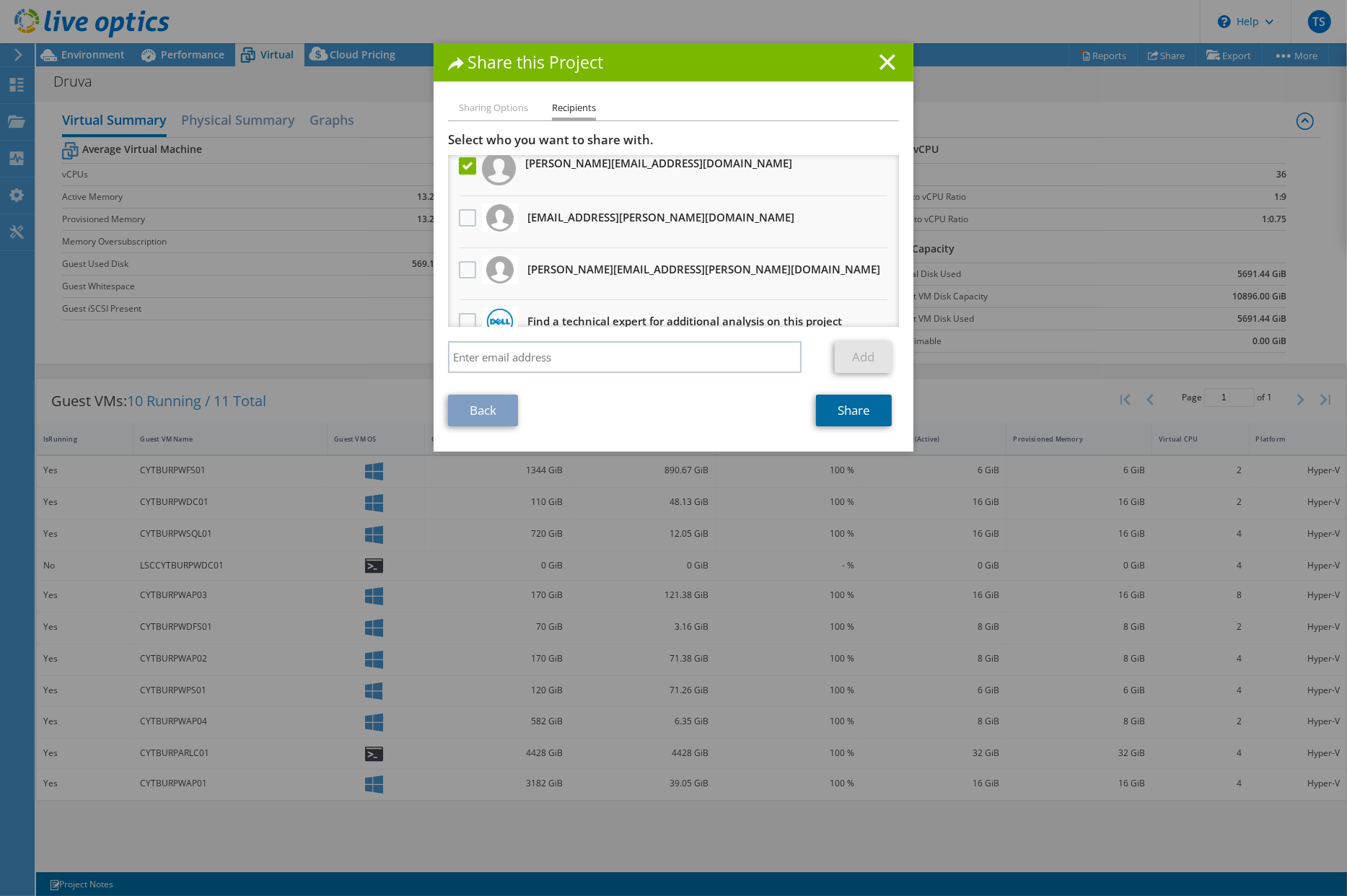
click at [854, 412] on link "Share" at bounding box center [854, 410] width 76 height 31
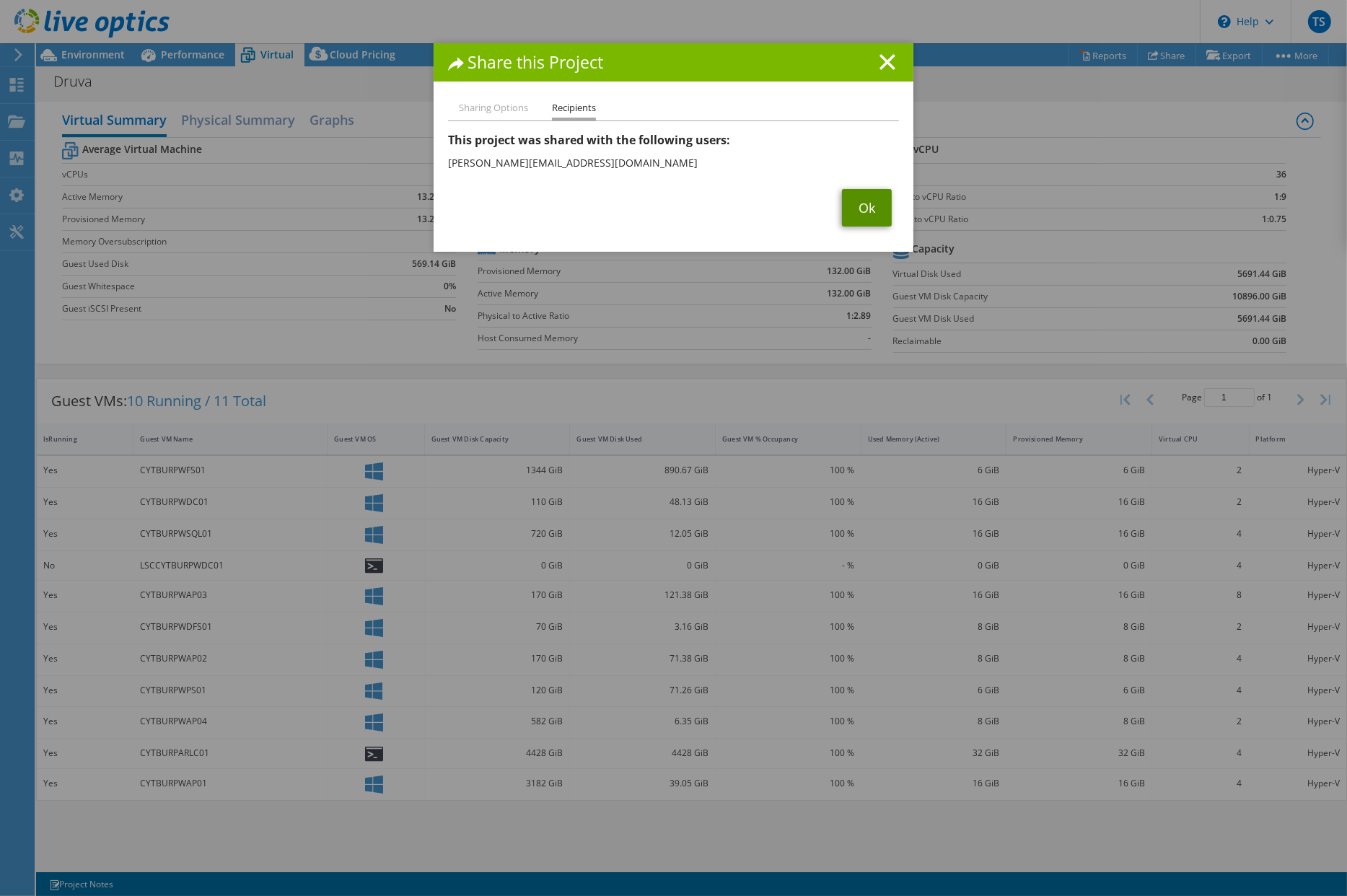
click at [866, 206] on link "Ok" at bounding box center [867, 208] width 49 height 38
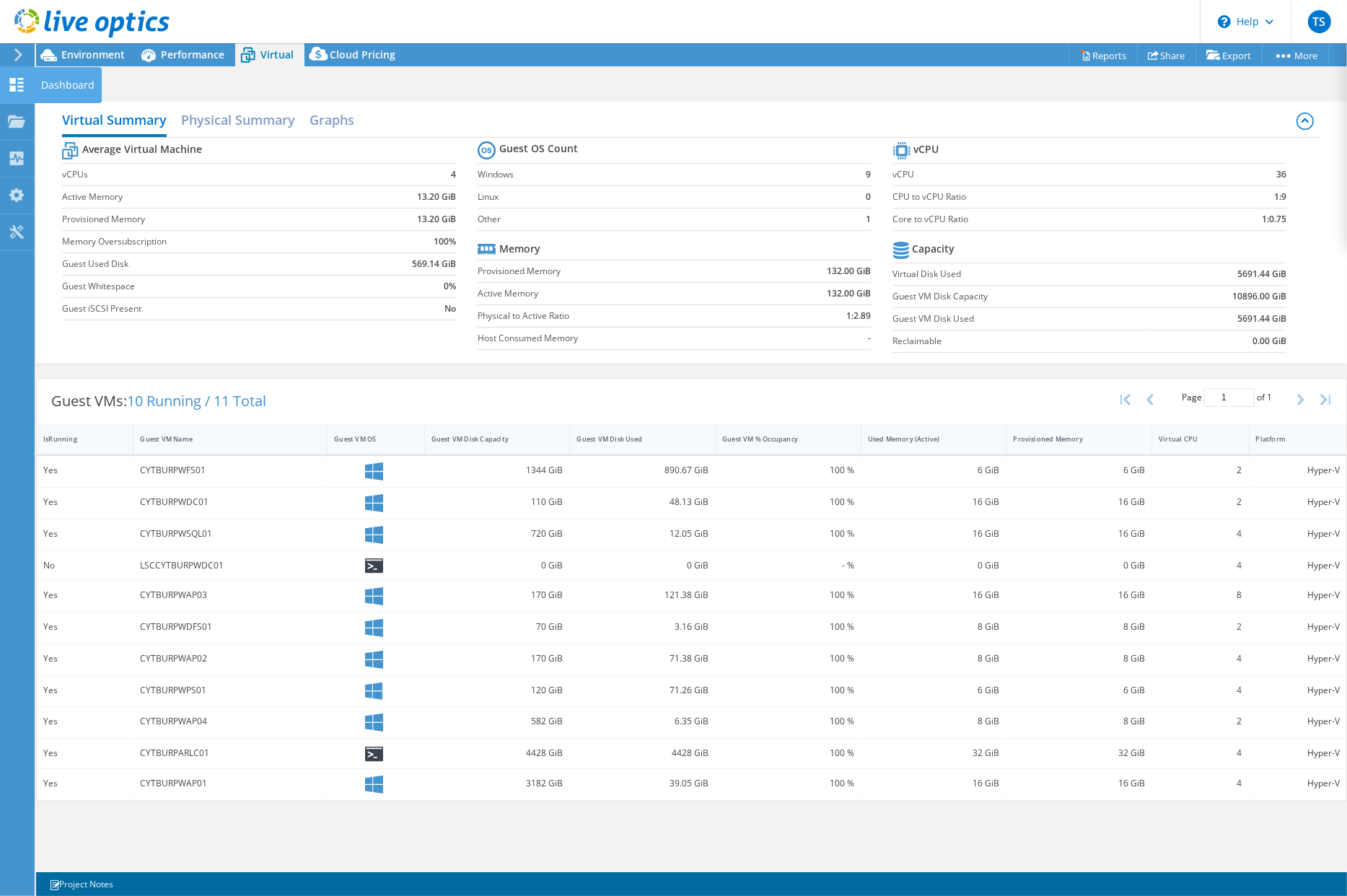
click at [13, 85] on icon at bounding box center [16, 85] width 17 height 13
